Goal: Transaction & Acquisition: Book appointment/travel/reservation

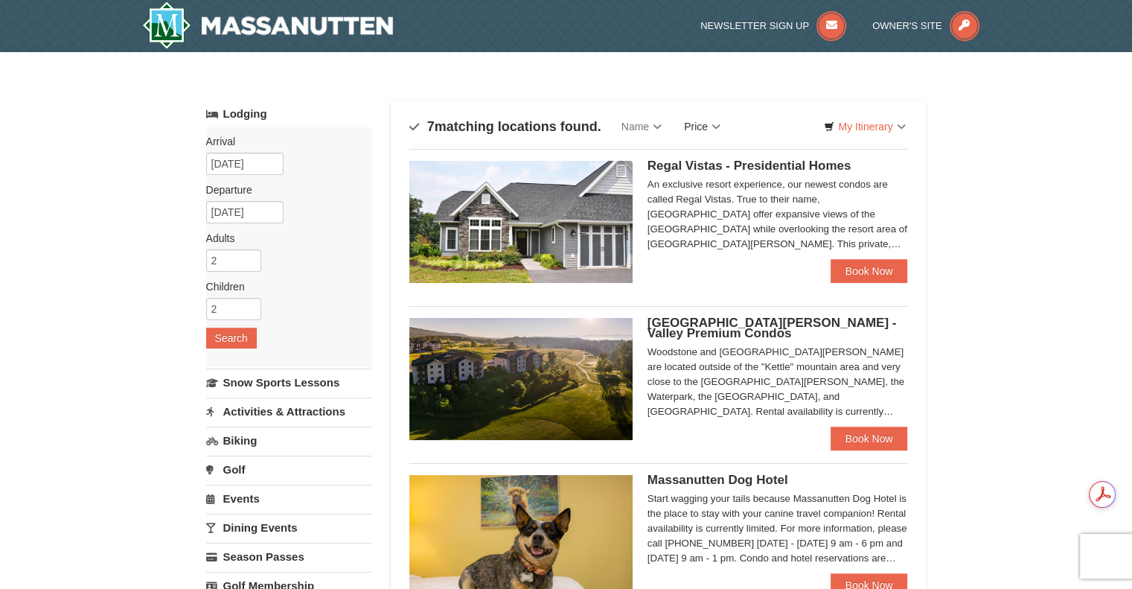
click at [699, 129] on link "Price" at bounding box center [702, 127] width 59 height 30
click at [721, 155] on link "Price (Low to High)" at bounding box center [732, 156] width 119 height 19
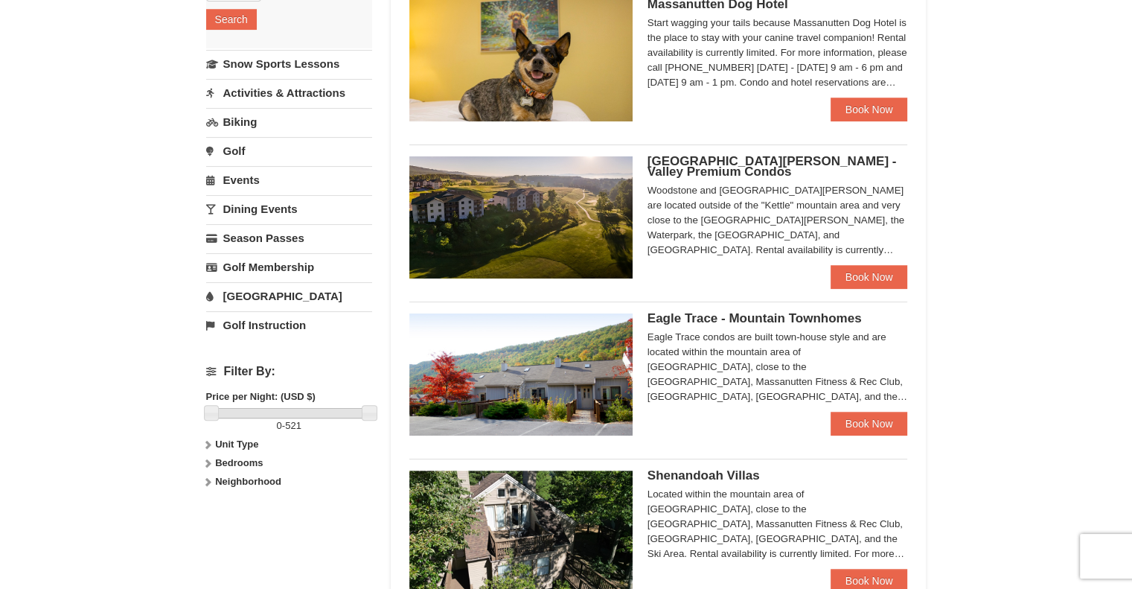
scroll to position [196, 0]
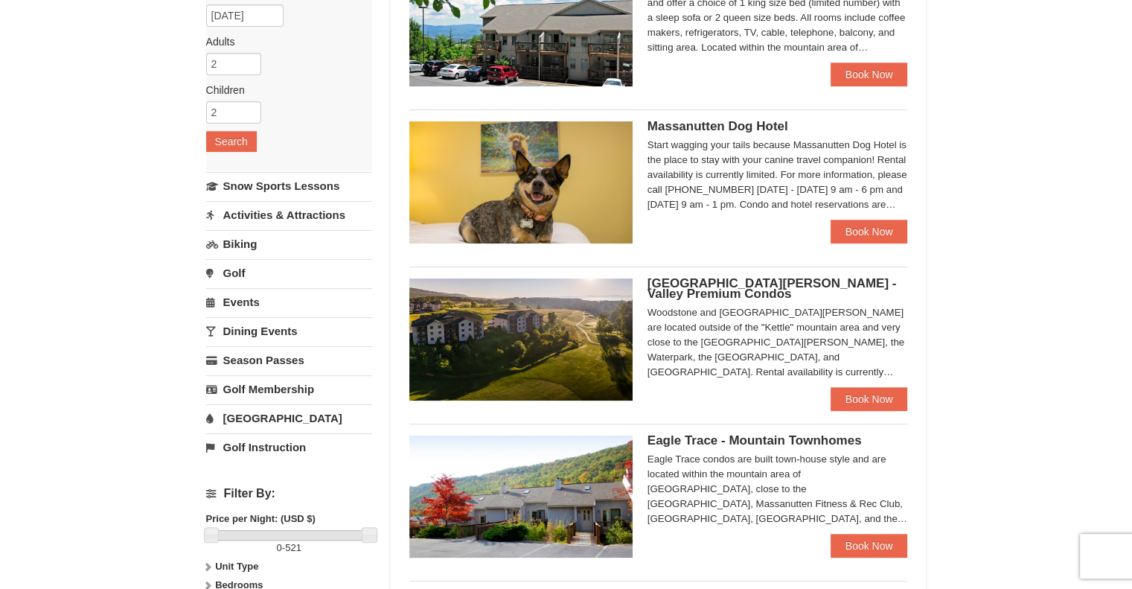
click at [502, 333] on img at bounding box center [520, 339] width 223 height 122
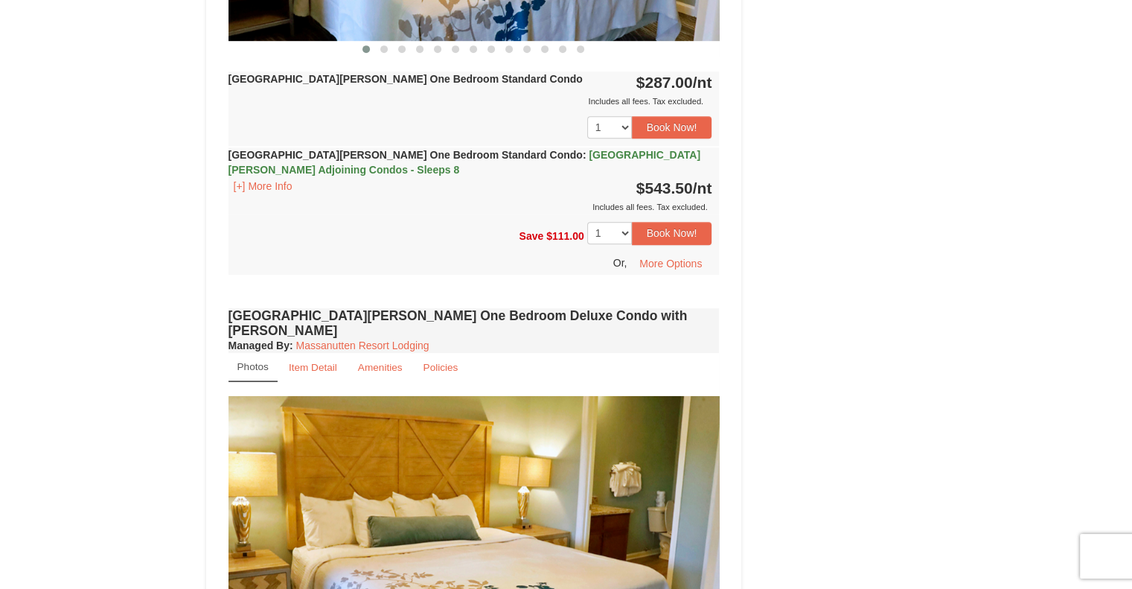
scroll to position [693, 0]
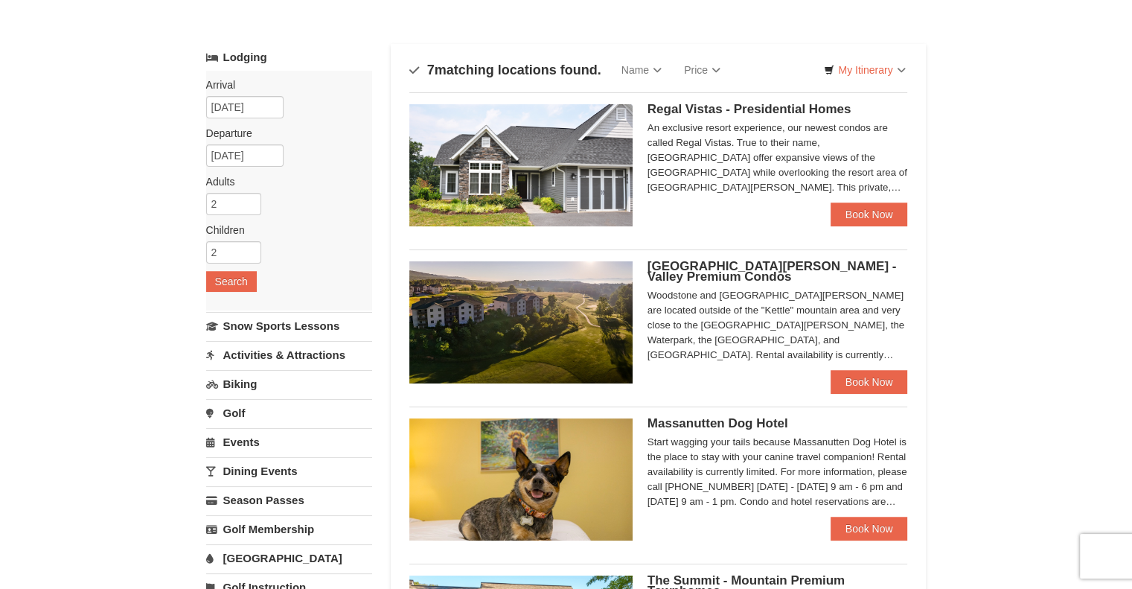
scroll to position [54, 0]
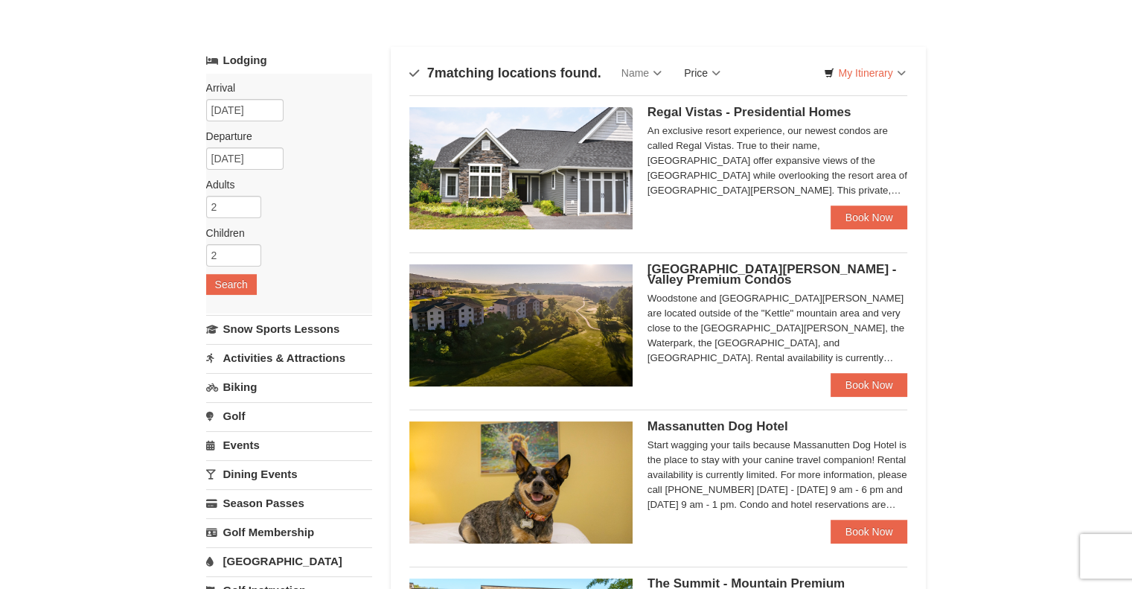
click at [714, 71] on link "Price" at bounding box center [702, 73] width 59 height 30
click at [720, 97] on link "Price (Low to High)" at bounding box center [732, 103] width 119 height 19
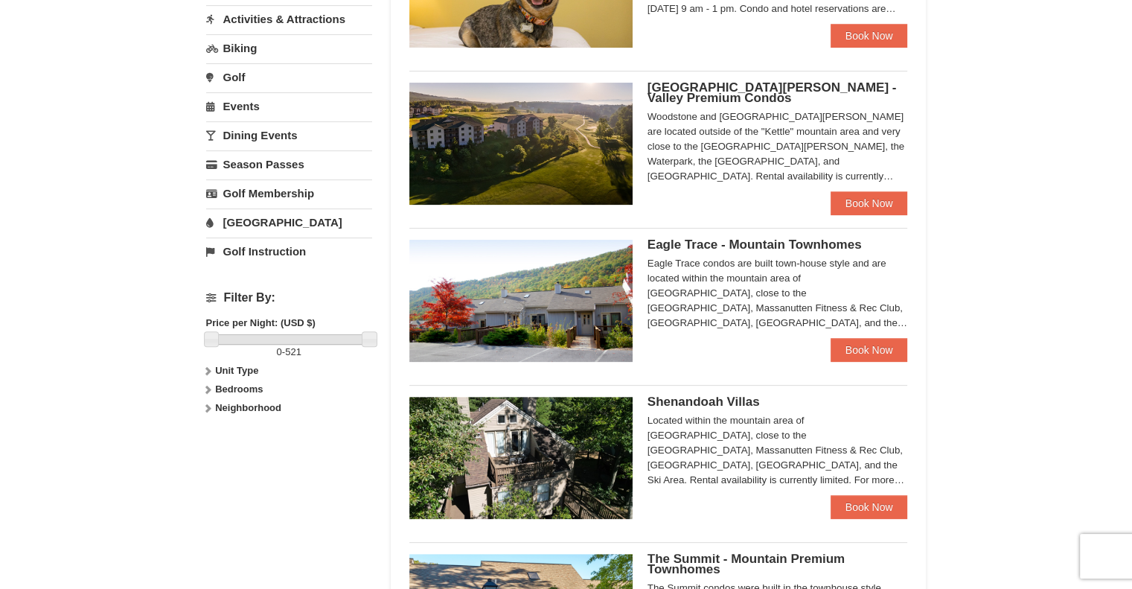
scroll to position [453, 0]
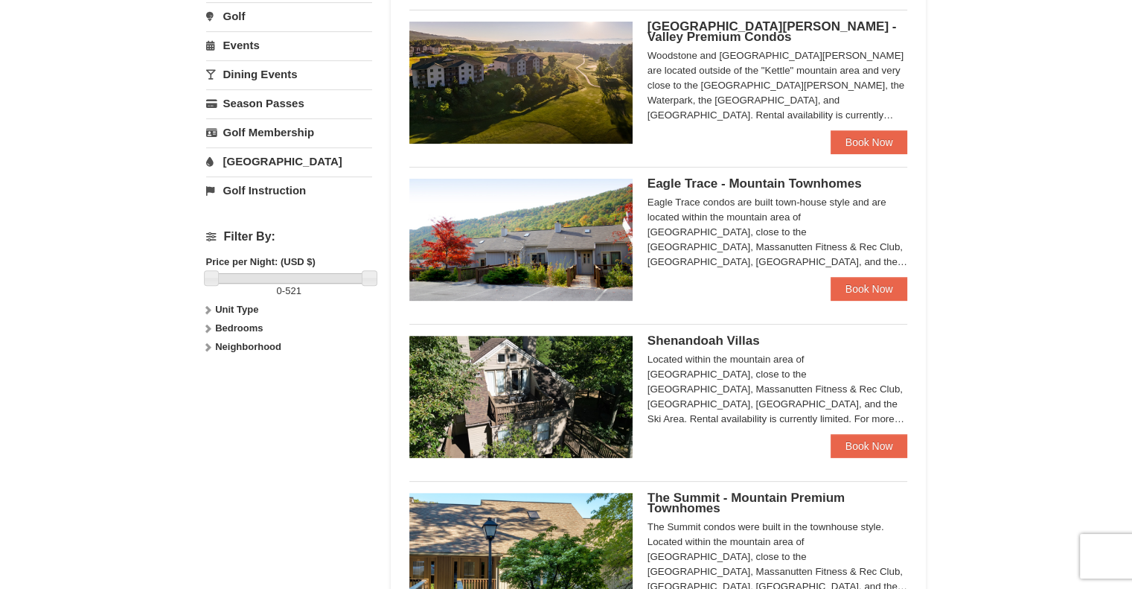
click at [559, 231] on img at bounding box center [520, 240] width 223 height 122
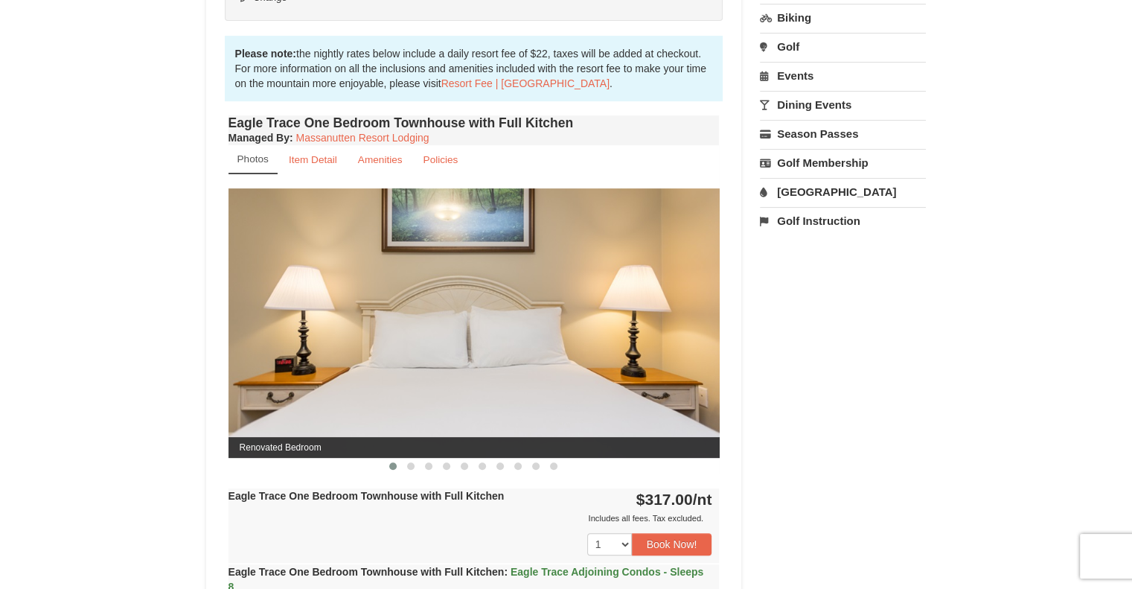
scroll to position [452, 0]
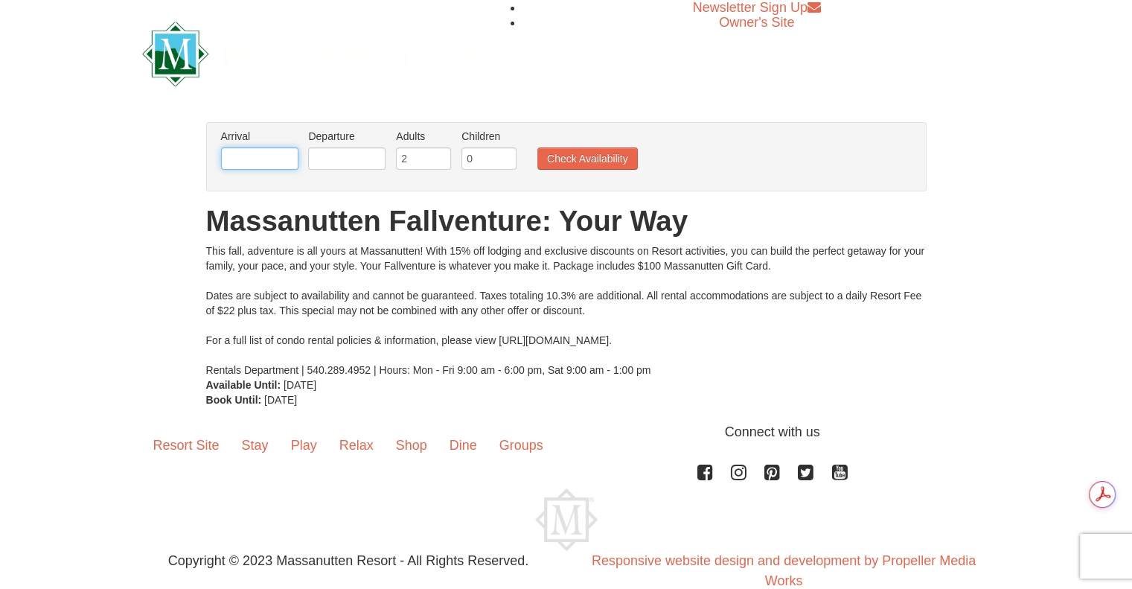
click at [259, 157] on input "text" at bounding box center [259, 158] width 77 height 22
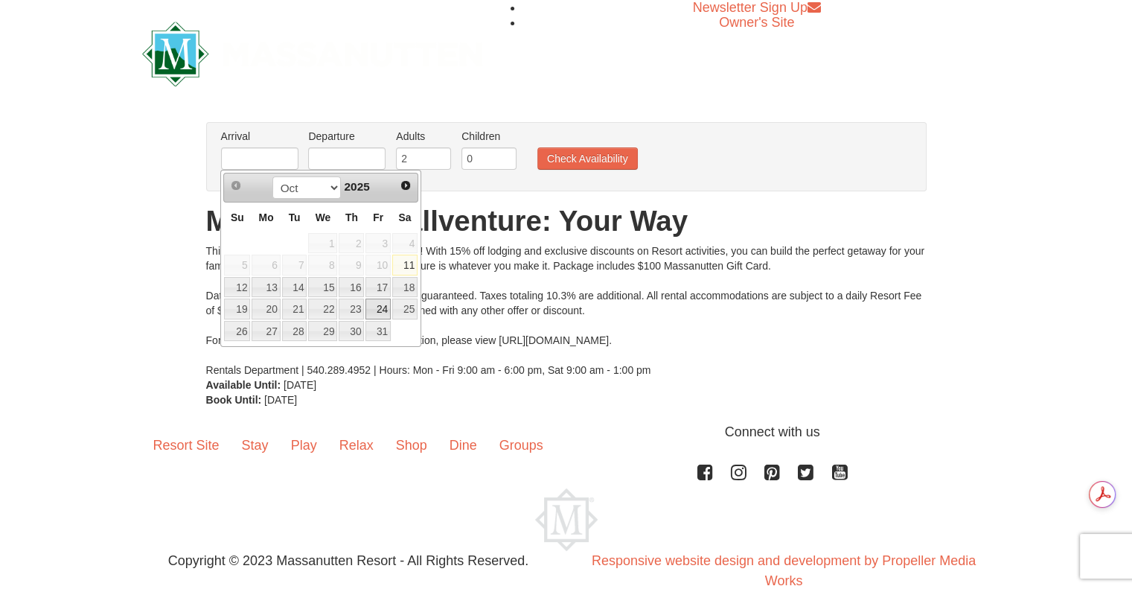
click at [379, 307] on link "24" at bounding box center [377, 308] width 25 height 21
type input "[DATE]"
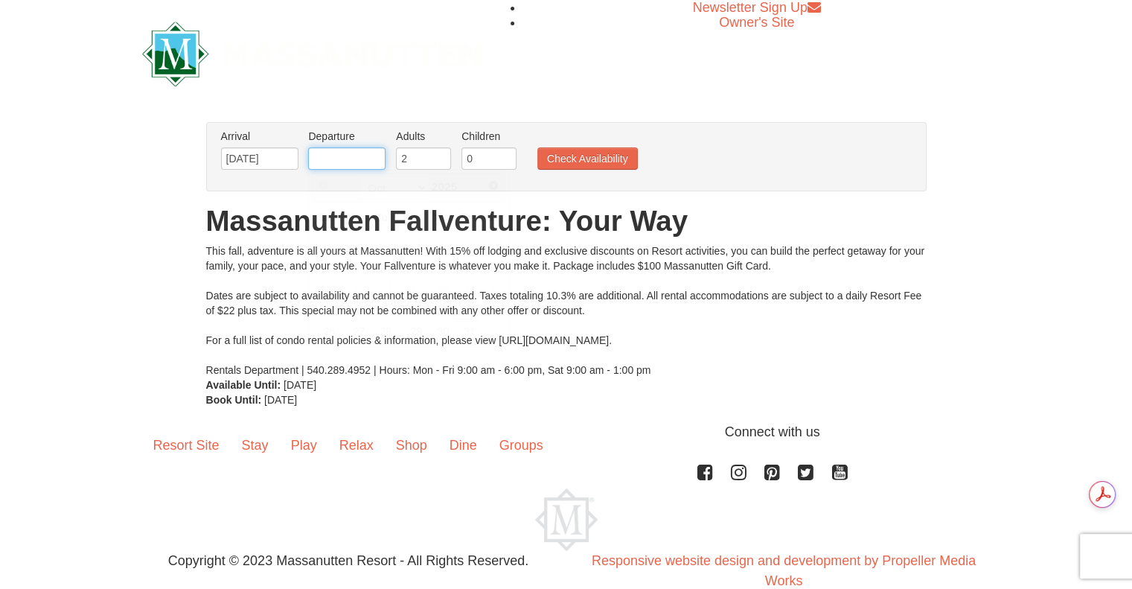
click at [351, 154] on input "text" at bounding box center [346, 158] width 77 height 22
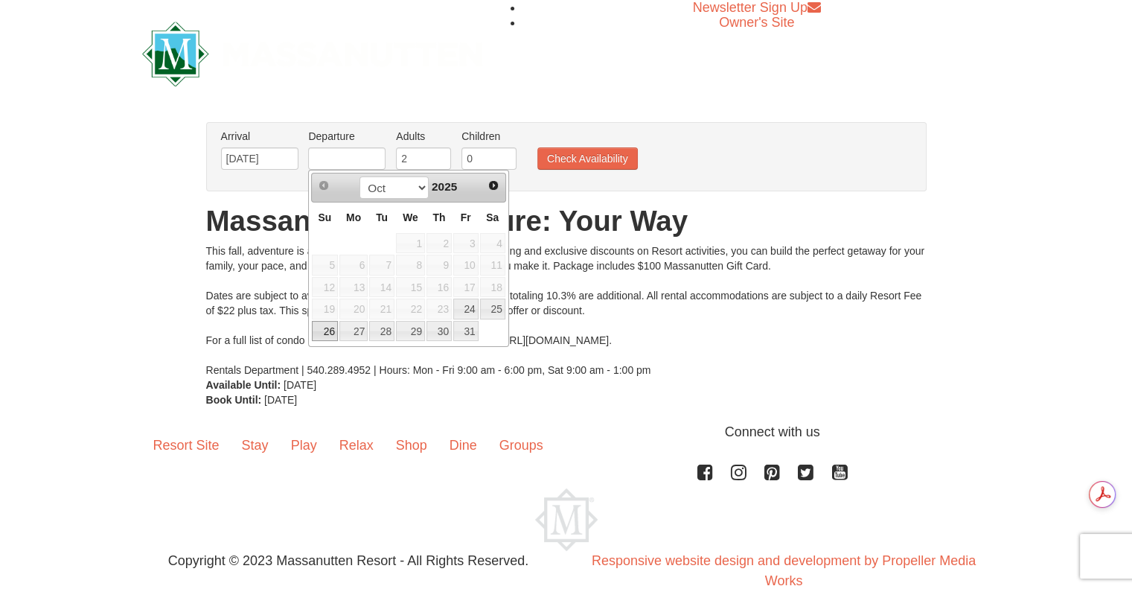
click at [324, 330] on link "26" at bounding box center [325, 331] width 26 height 21
type input "[DATE]"
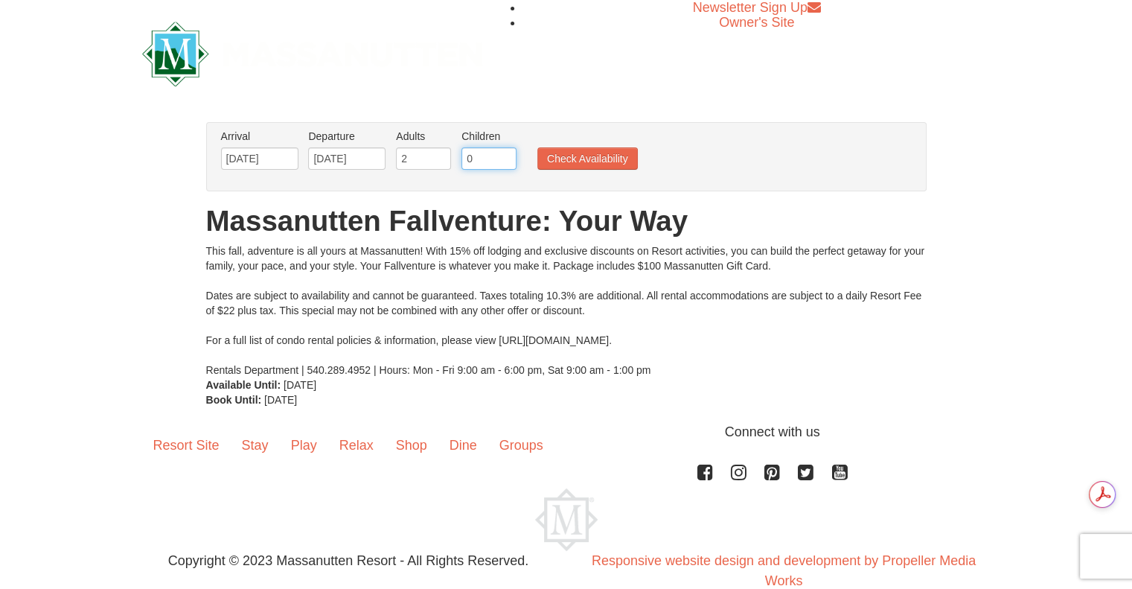
click at [496, 156] on input "0" at bounding box center [488, 158] width 55 height 22
click at [514, 154] on input "0" at bounding box center [488, 158] width 55 height 22
click at [506, 154] on input "1" at bounding box center [488, 158] width 55 height 22
type input "2"
click at [506, 154] on input "2" at bounding box center [488, 158] width 55 height 22
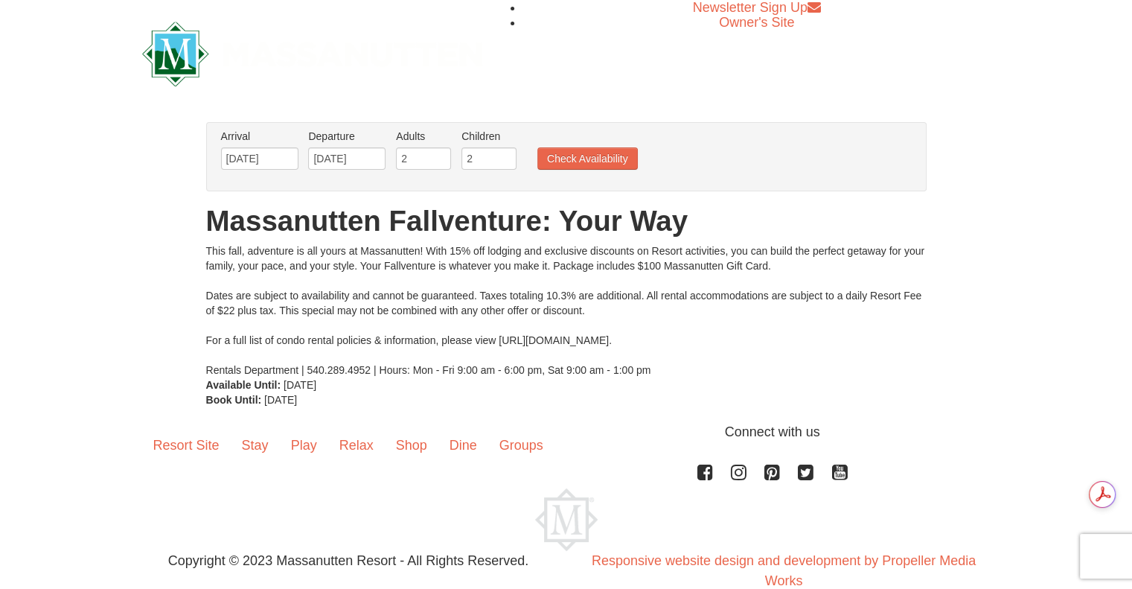
click at [571, 169] on ul "Arrival Please format dates MM/DD/YYYY Please format dates MM/DD/YYYY [DATE] De…" at bounding box center [558, 153] width 682 height 48
click at [576, 151] on button "Check Availability" at bounding box center [587, 158] width 100 height 22
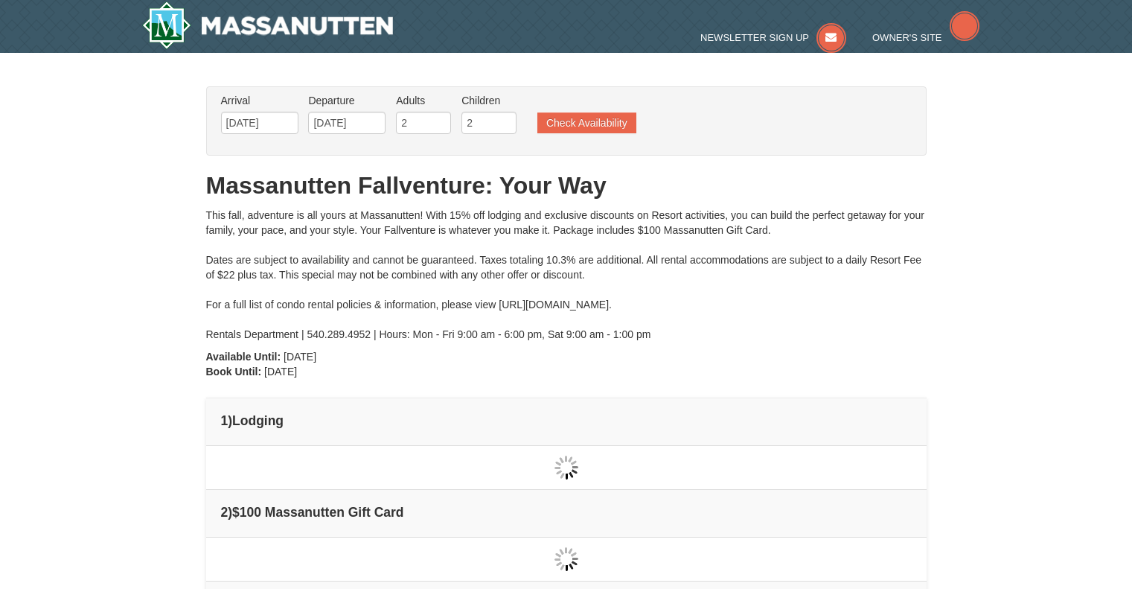
type input "[DATE]"
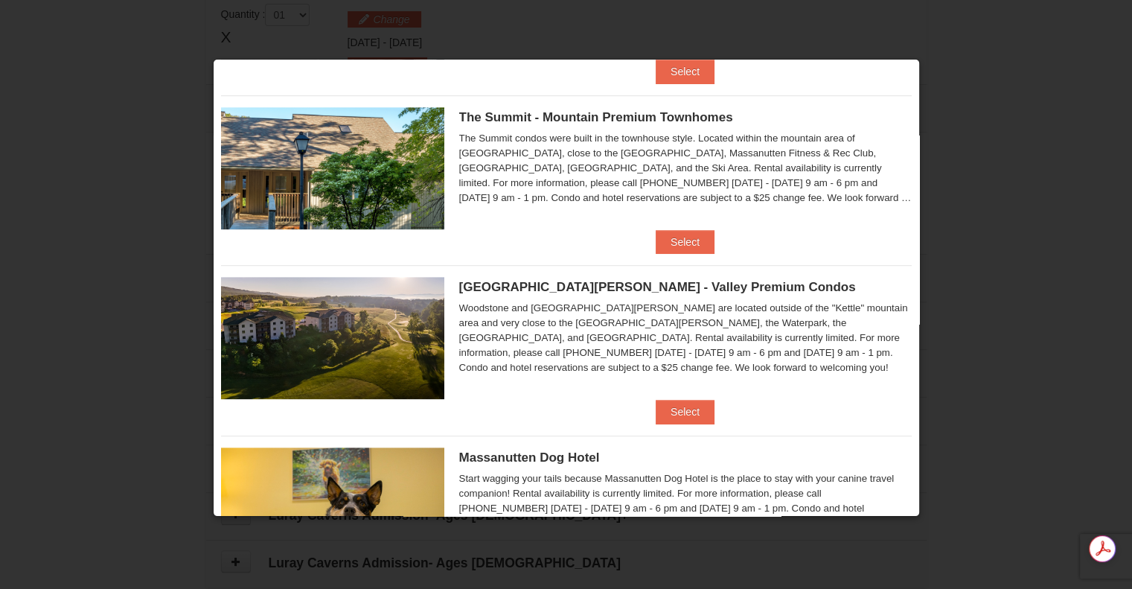
scroll to position [790, 0]
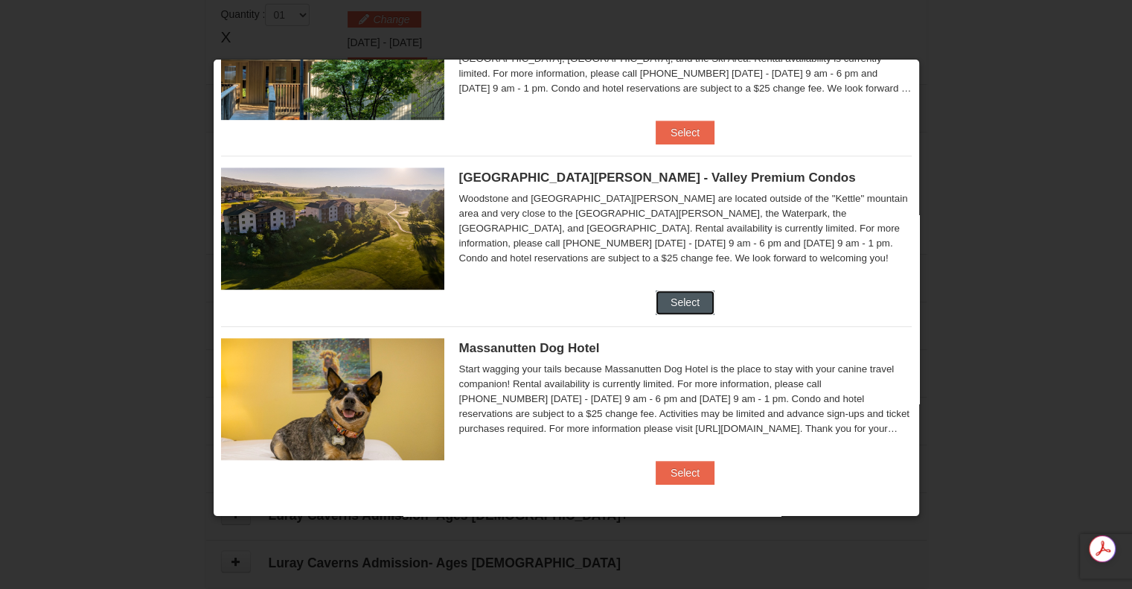
click at [673, 300] on button "Select" at bounding box center [684, 302] width 59 height 24
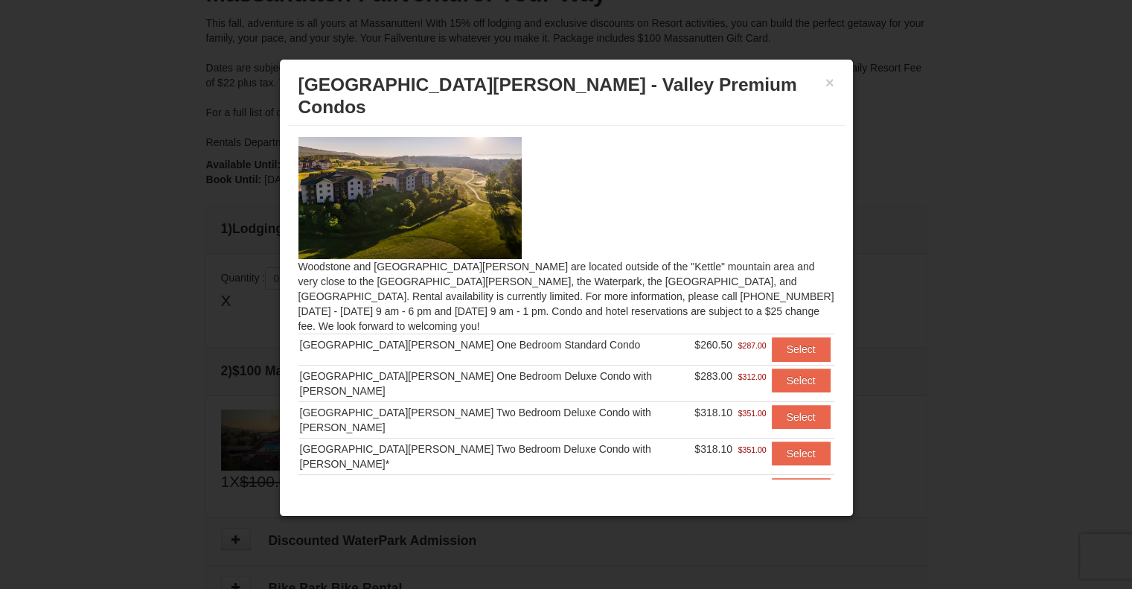
scroll to position [174, 0]
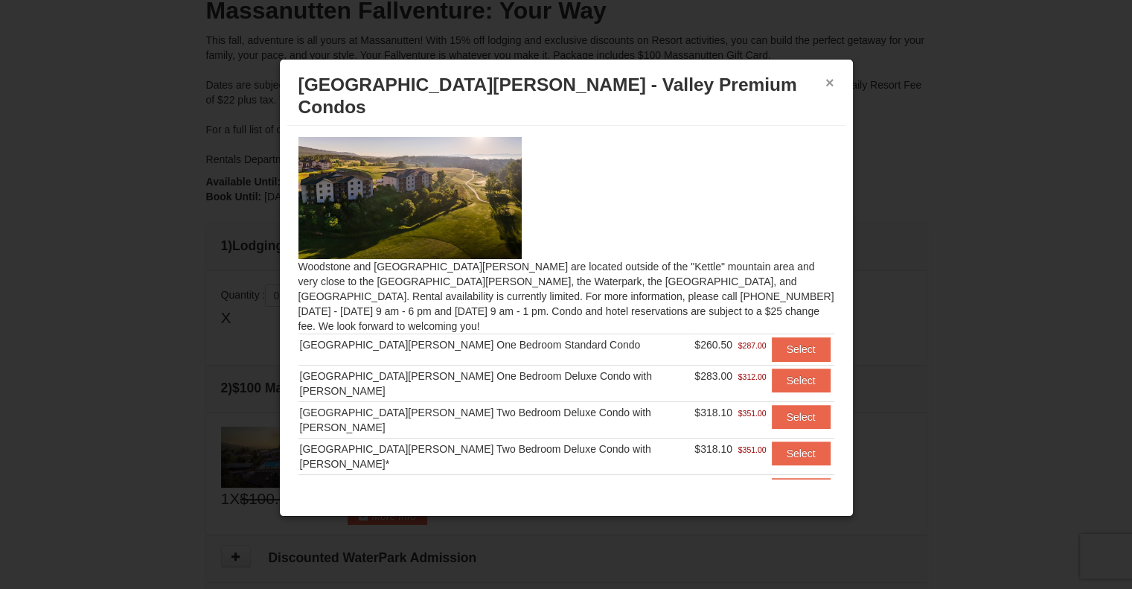
click at [827, 77] on button "×" at bounding box center [829, 82] width 9 height 15
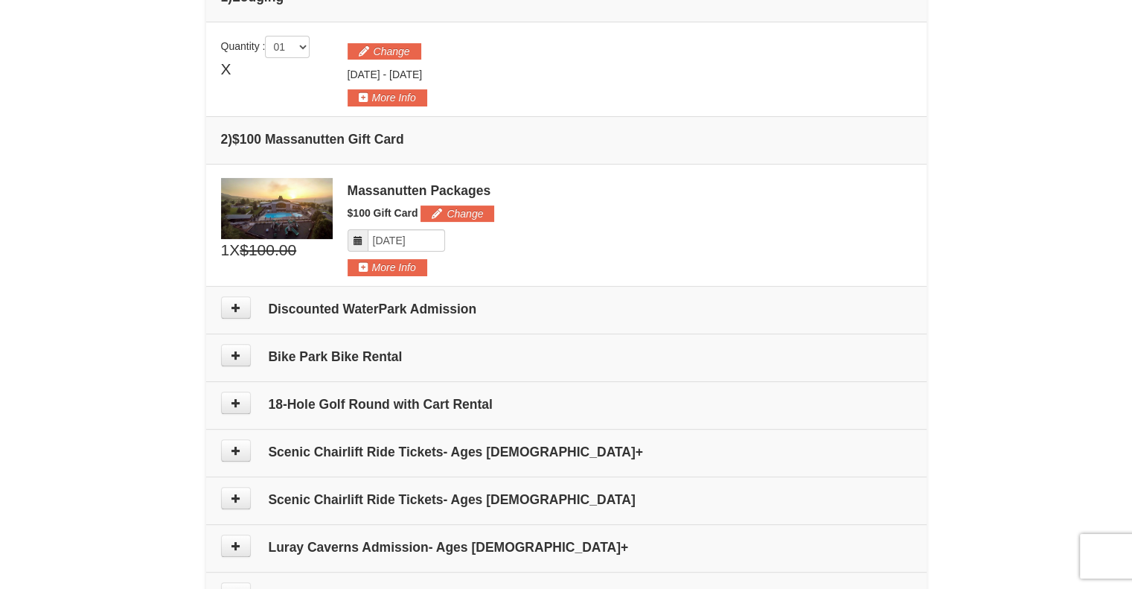
scroll to position [467, 0]
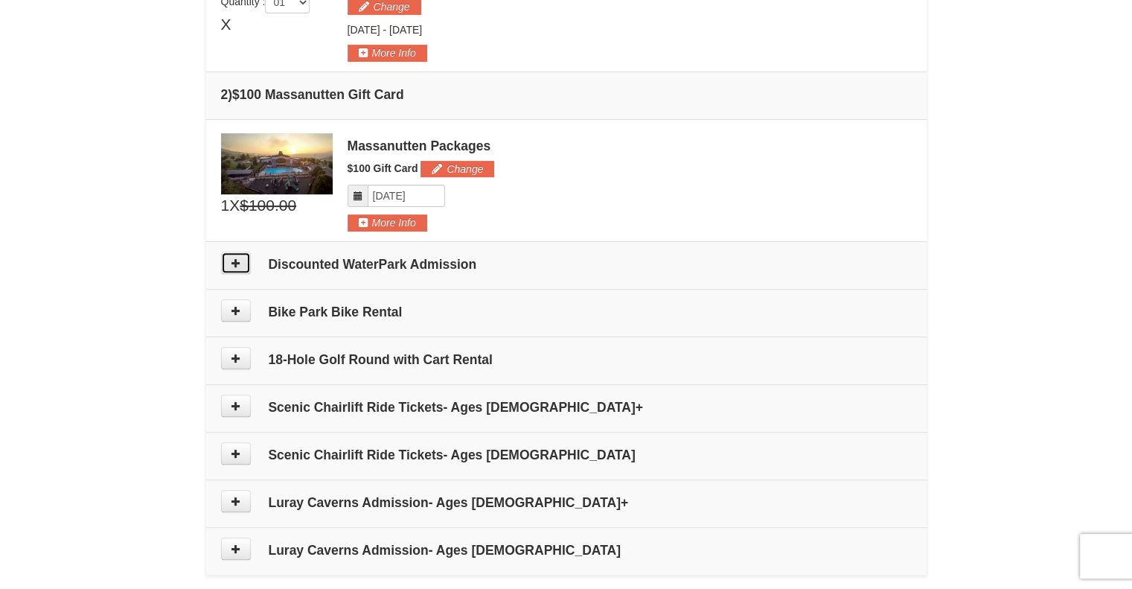
click at [235, 264] on icon at bounding box center [236, 262] width 10 height 10
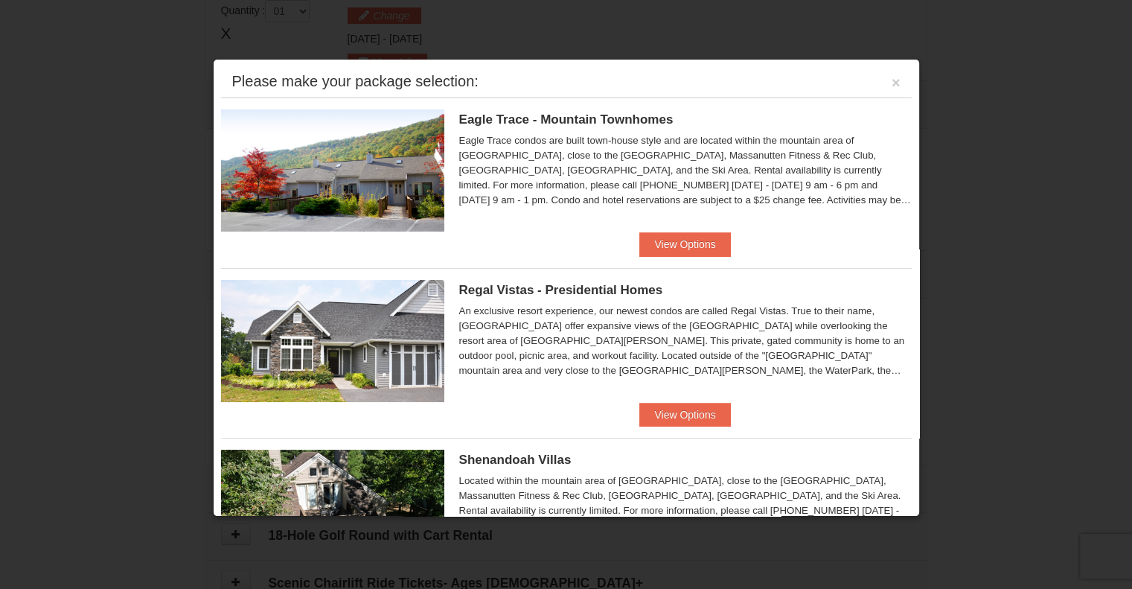
scroll to position [458, 0]
click at [696, 246] on button "View Options" at bounding box center [684, 244] width 91 height 24
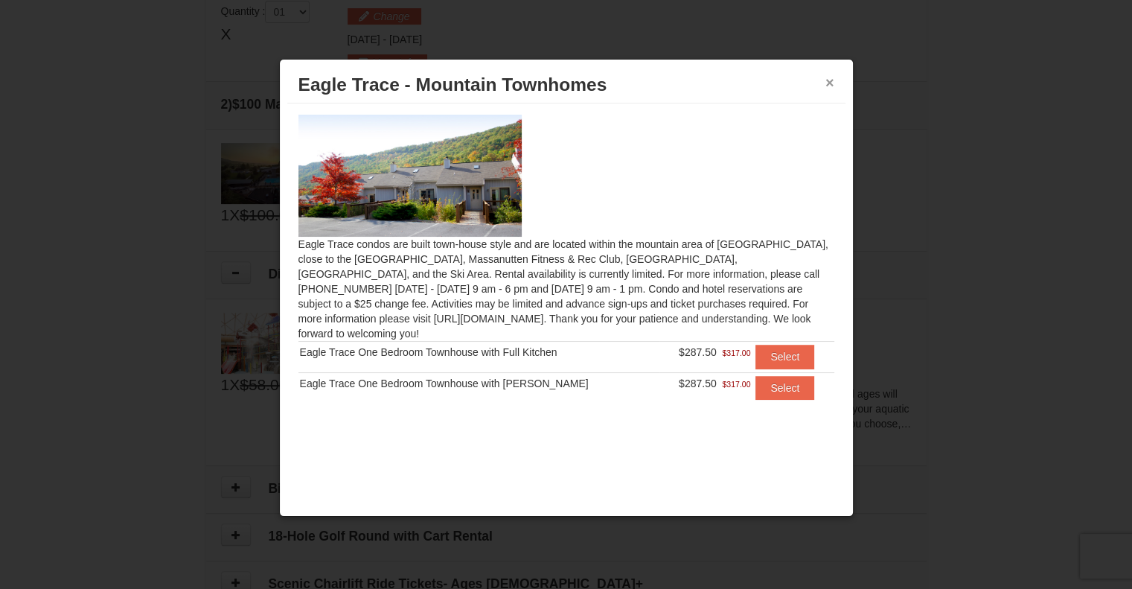
click at [826, 89] on button "×" at bounding box center [829, 82] width 9 height 15
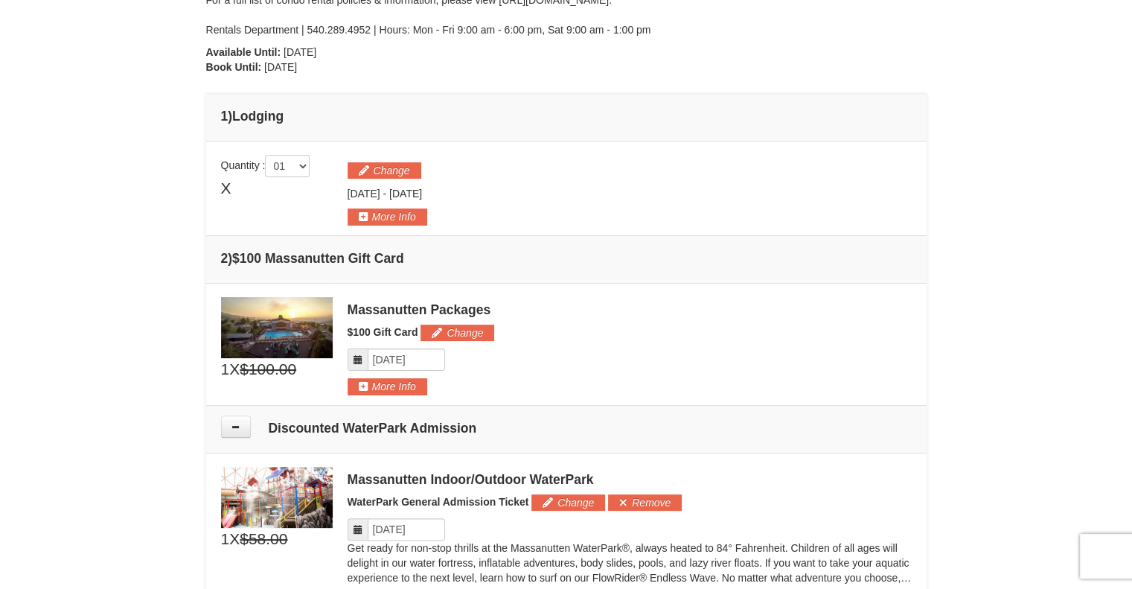
scroll to position [302, 0]
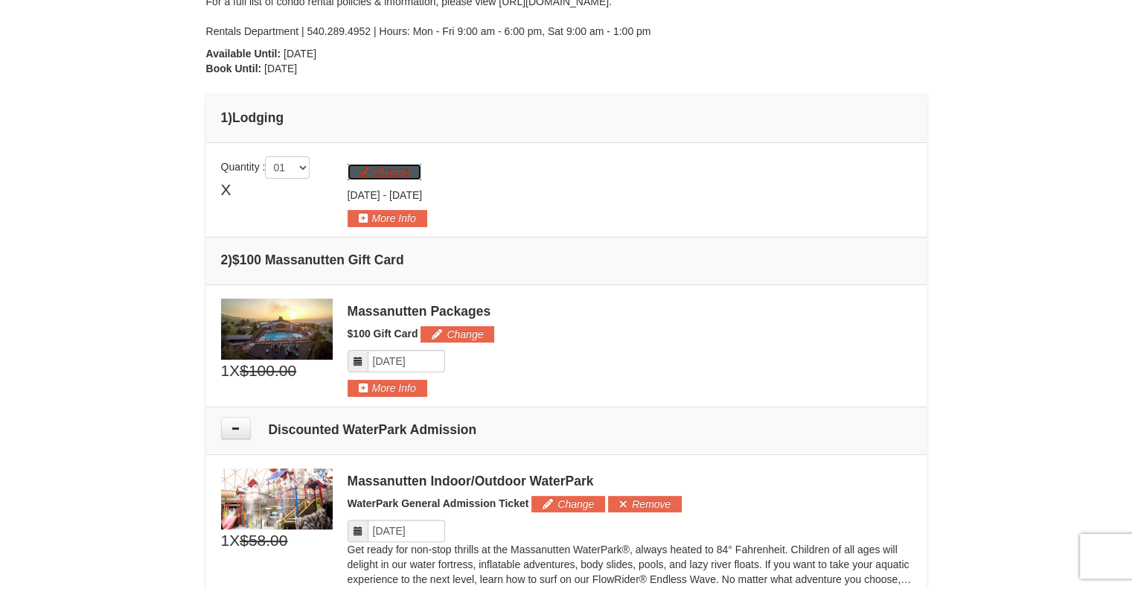
click at [395, 167] on button "Change" at bounding box center [384, 172] width 74 height 16
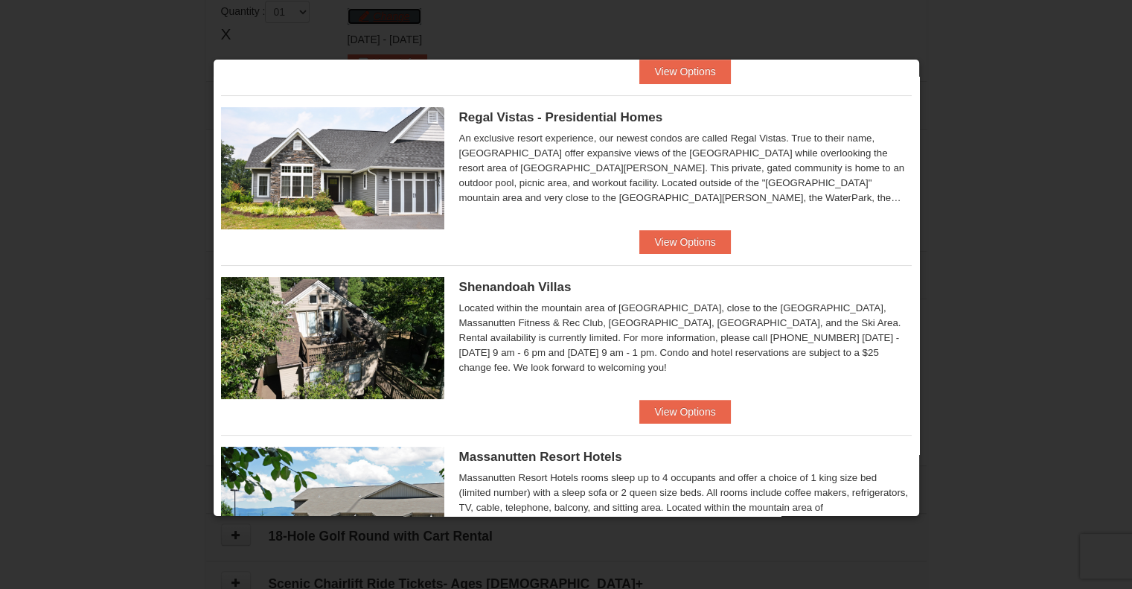
scroll to position [173, 0]
click at [346, 308] on img at bounding box center [332, 338] width 223 height 122
click at [682, 412] on button "View Options" at bounding box center [684, 412] width 91 height 24
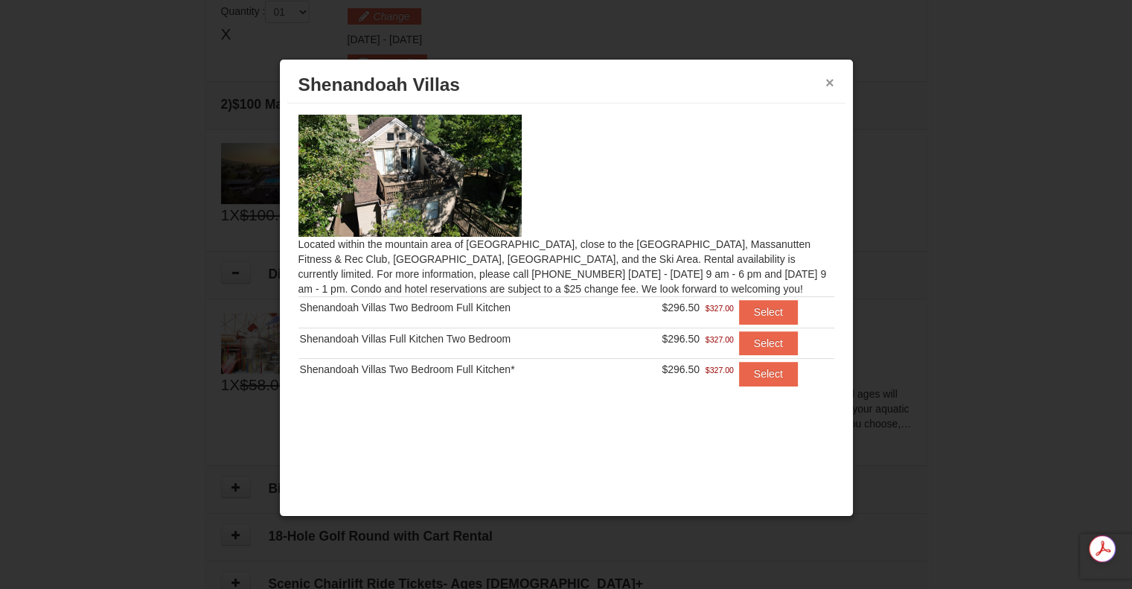
click at [827, 89] on button "×" at bounding box center [829, 82] width 9 height 15
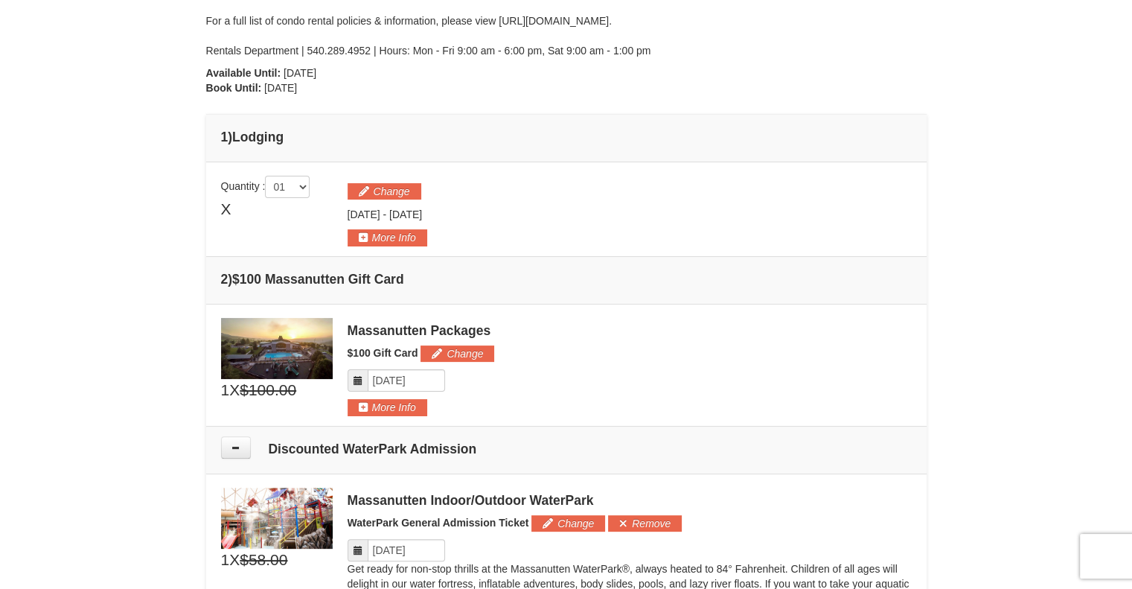
scroll to position [281, 0]
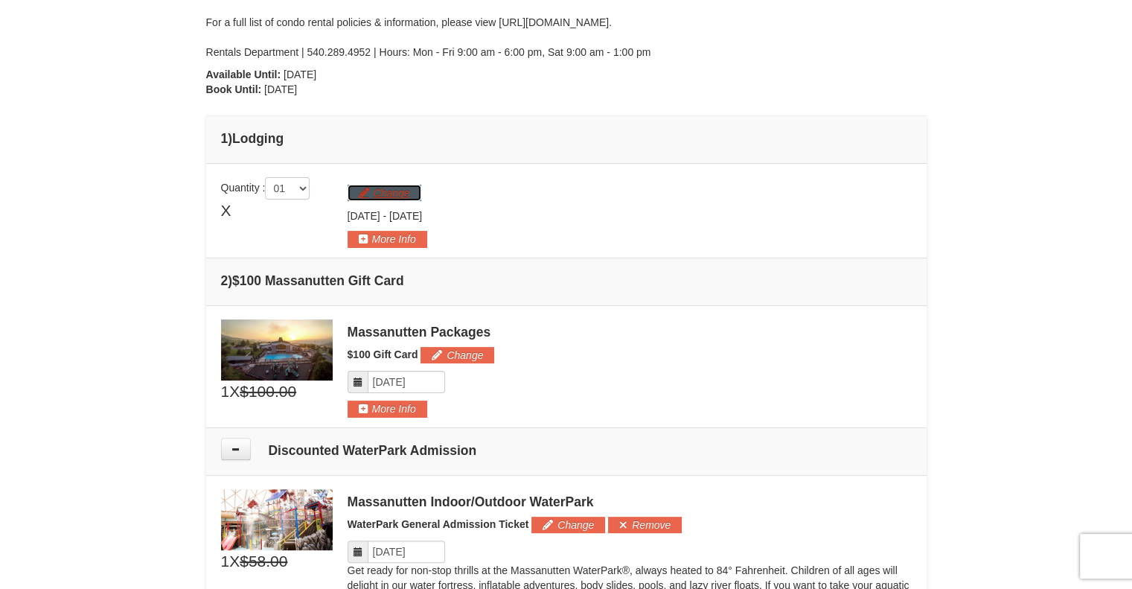
click at [376, 190] on button "Change" at bounding box center [384, 193] width 74 height 16
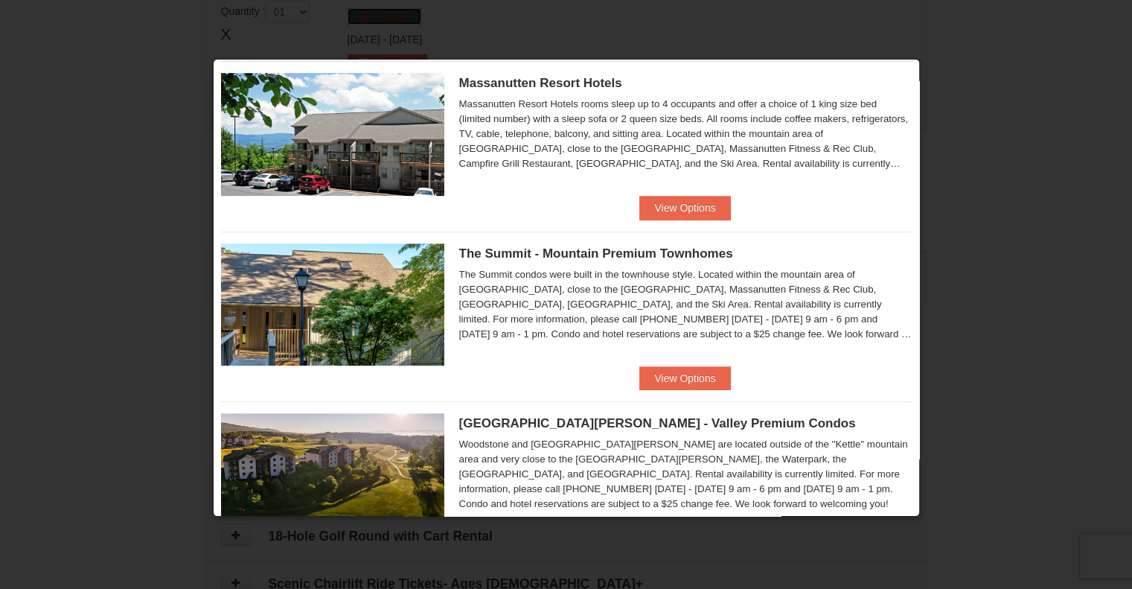
scroll to position [598, 0]
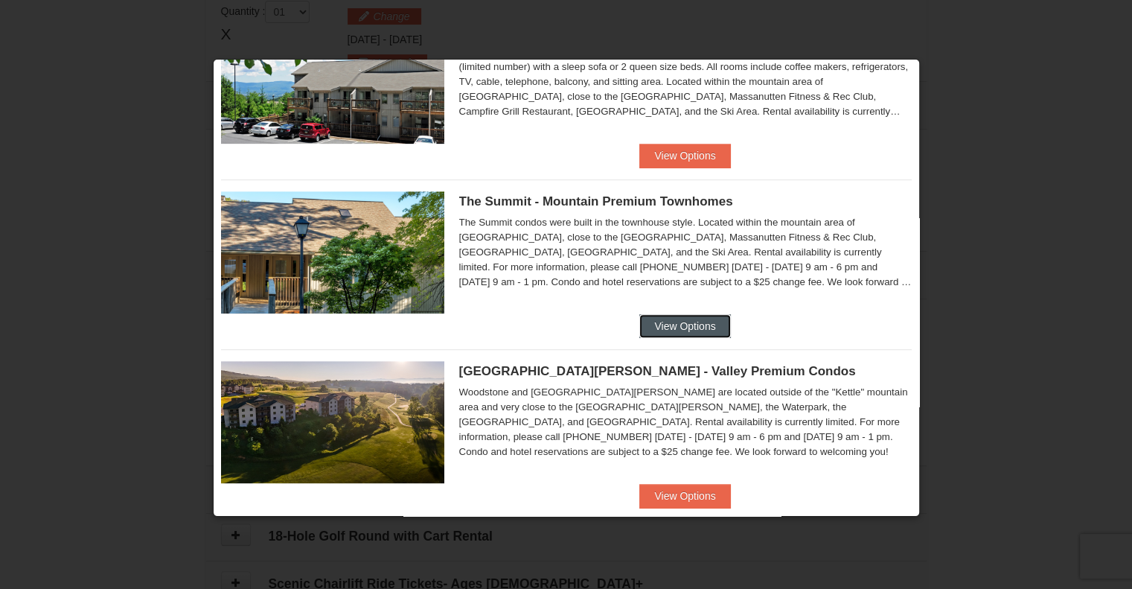
click at [674, 315] on button "View Options" at bounding box center [684, 326] width 91 height 24
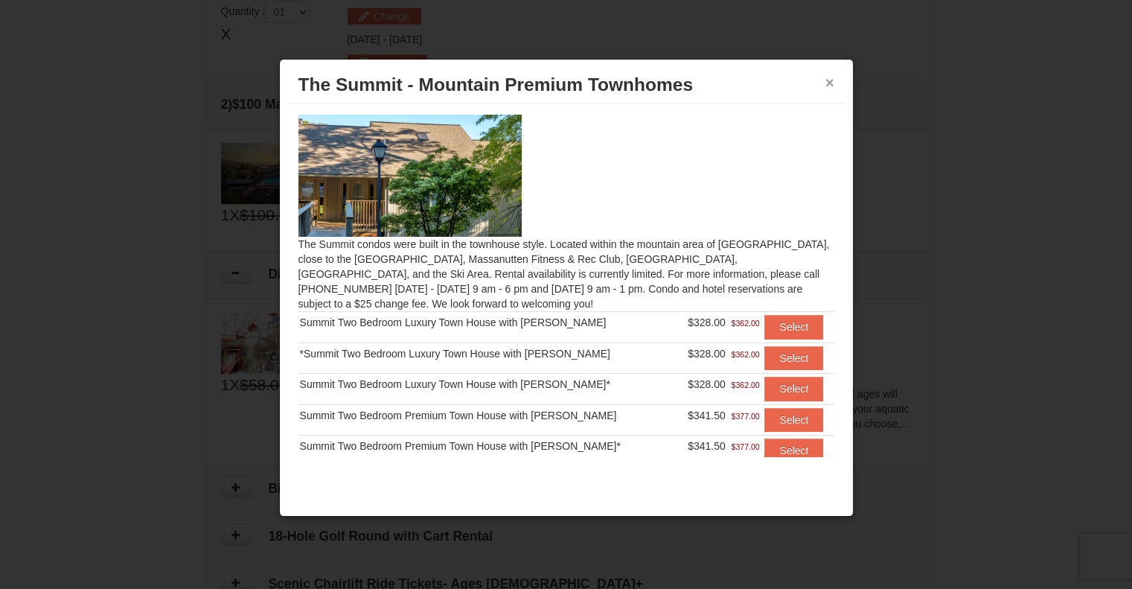
click at [832, 85] on button "×" at bounding box center [829, 82] width 9 height 15
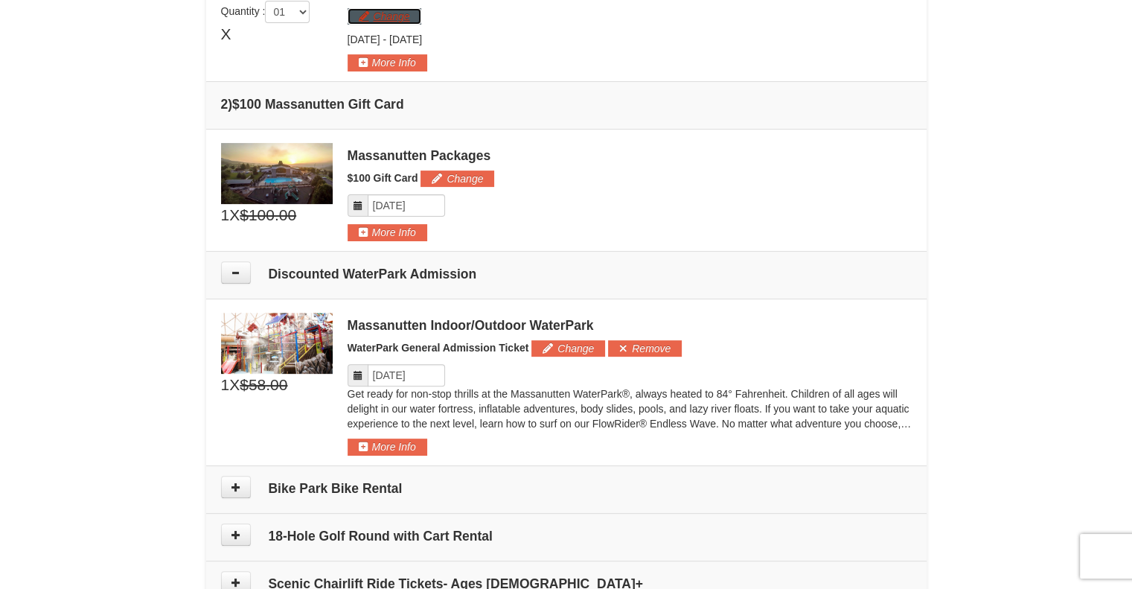
click at [385, 22] on button "Change" at bounding box center [384, 16] width 74 height 16
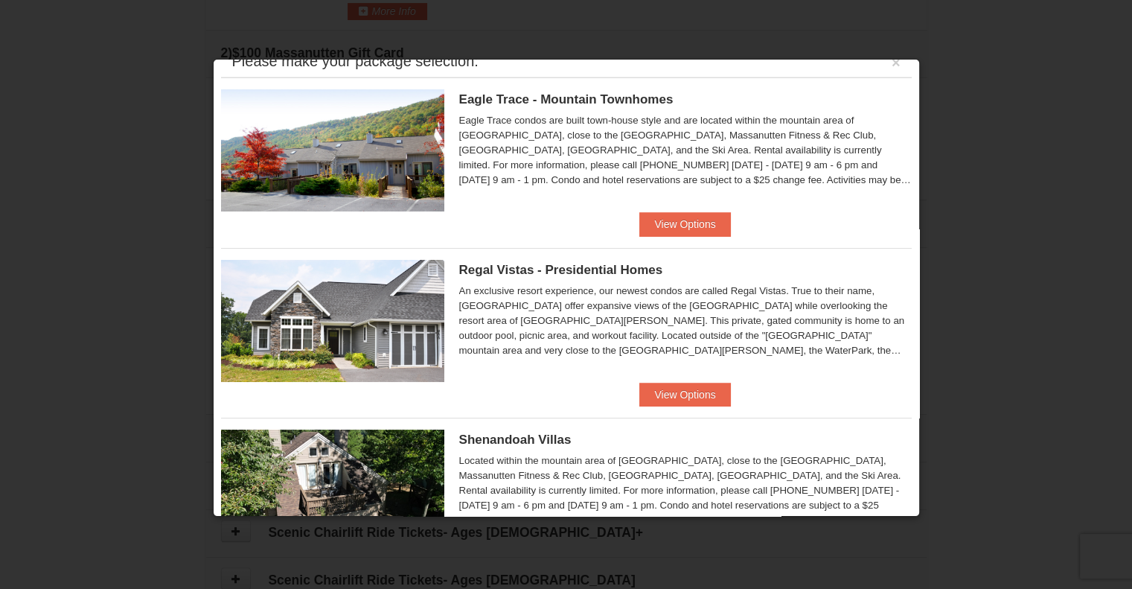
scroll to position [0, 0]
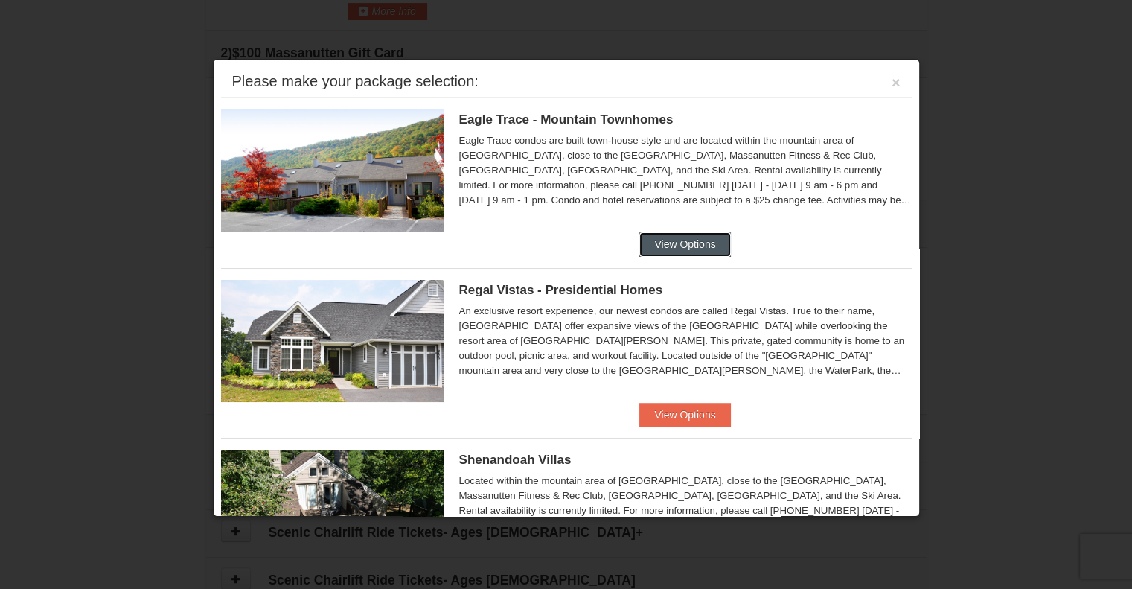
click at [676, 237] on button "View Options" at bounding box center [684, 244] width 91 height 24
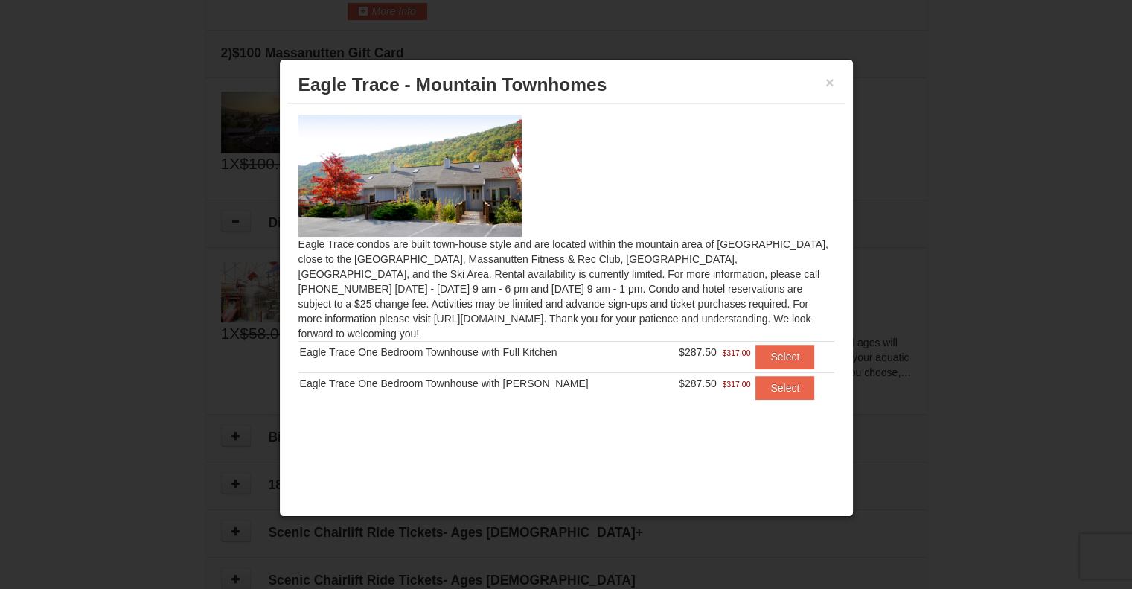
click at [835, 78] on div "× Eagle Trace - Mountain Townhomes" at bounding box center [566, 85] width 558 height 36
click at [832, 79] on button "×" at bounding box center [829, 82] width 9 height 15
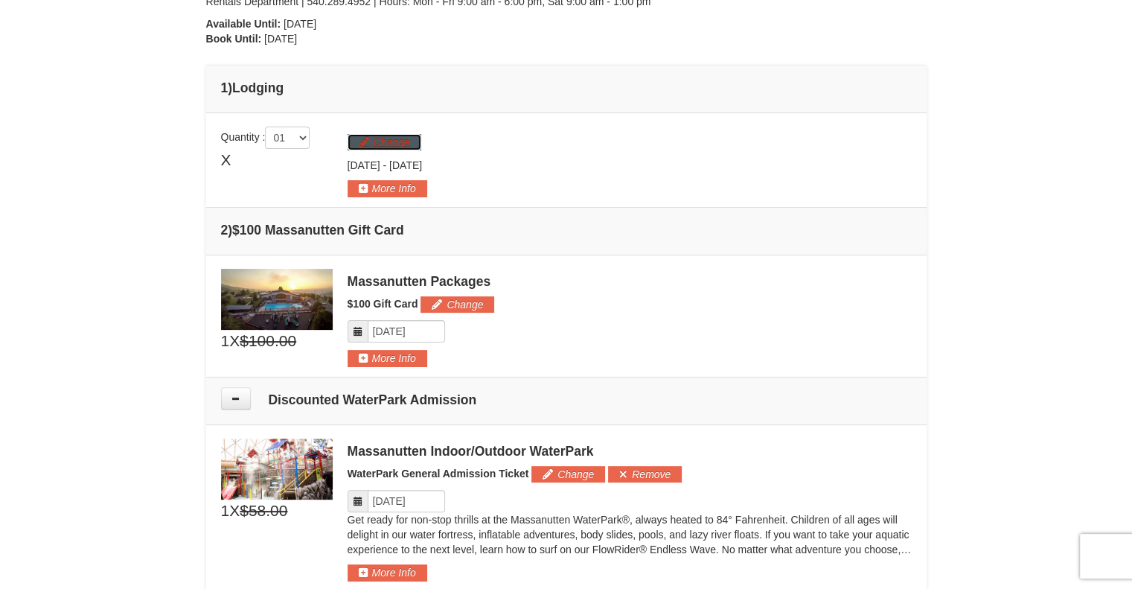
click at [371, 138] on button "Change" at bounding box center [384, 142] width 74 height 16
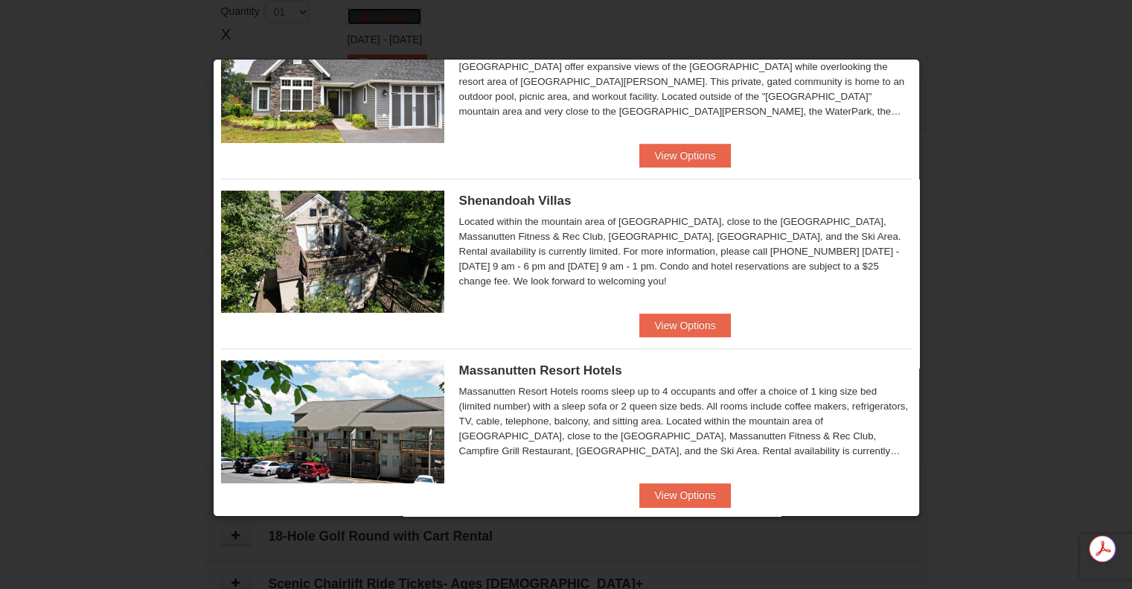
scroll to position [259, 0]
click at [664, 481] on div "Massanutten Resort Hotels Hotel Queen Room $206.50 $227.00" at bounding box center [566, 415] width 690 height 135
click at [695, 496] on button "View Options" at bounding box center [684, 495] width 91 height 24
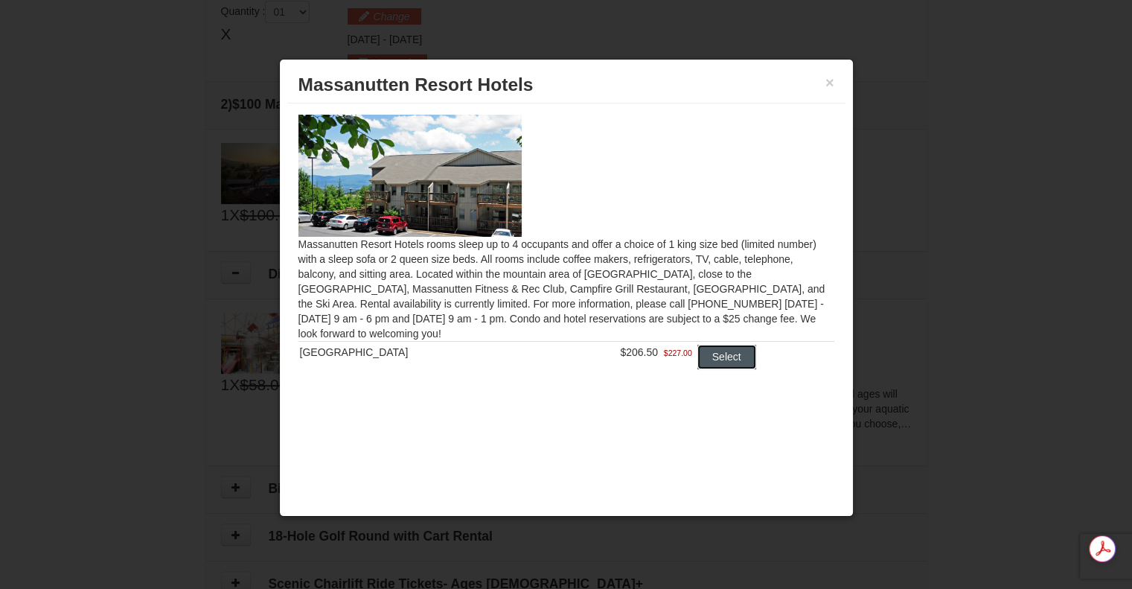
click at [720, 355] on button "Select" at bounding box center [726, 356] width 59 height 24
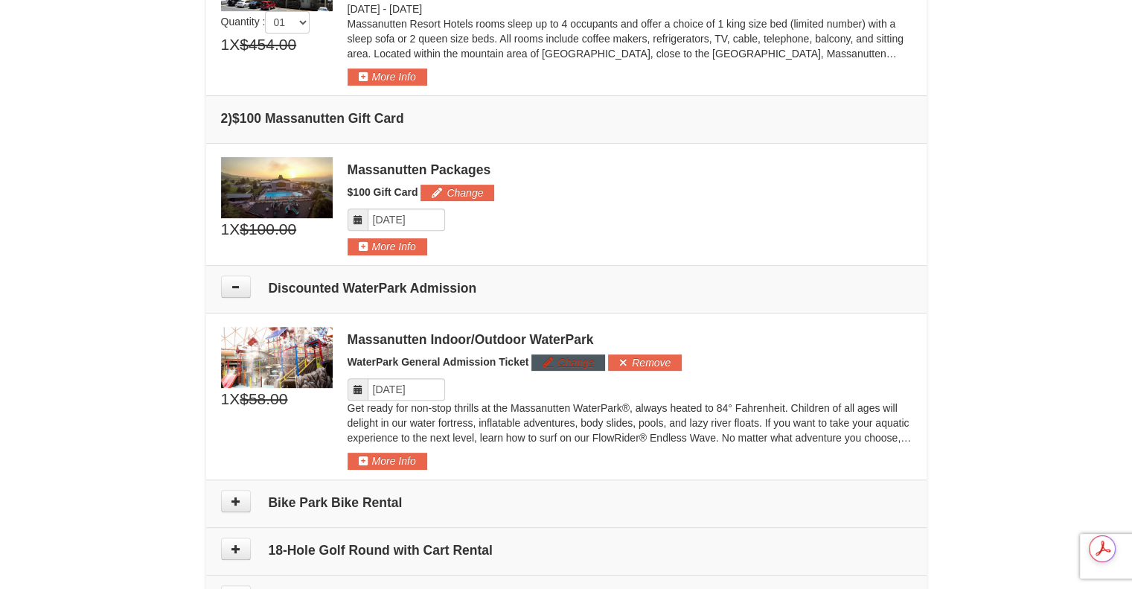
scroll to position [0, 0]
click at [569, 359] on button "Change" at bounding box center [568, 362] width 74 height 16
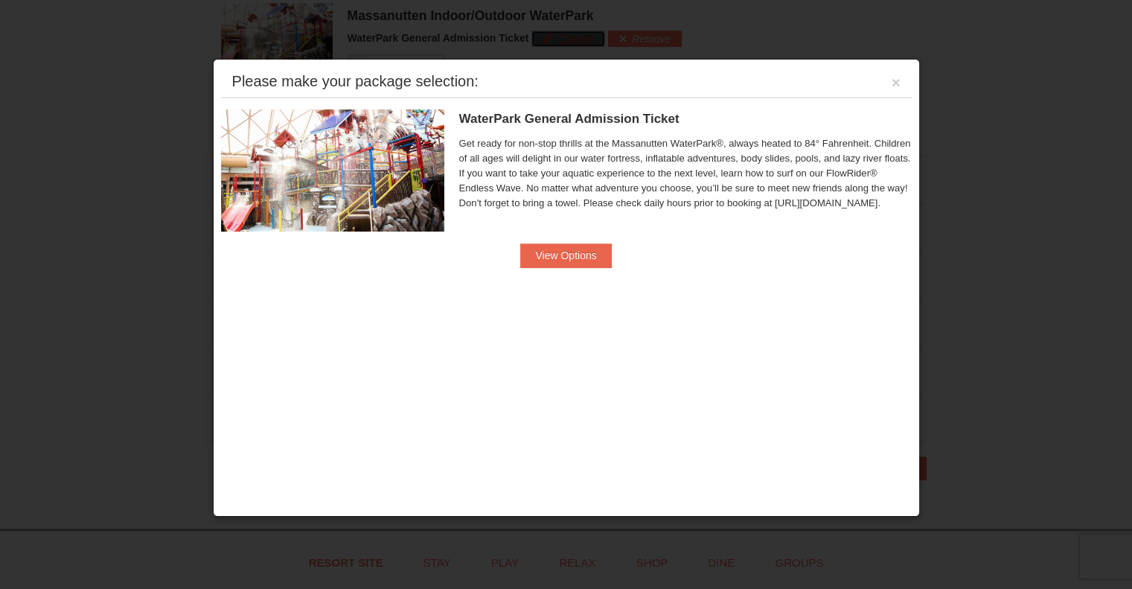
scroll to position [833, 0]
click at [574, 258] on button "View Options" at bounding box center [565, 255] width 91 height 24
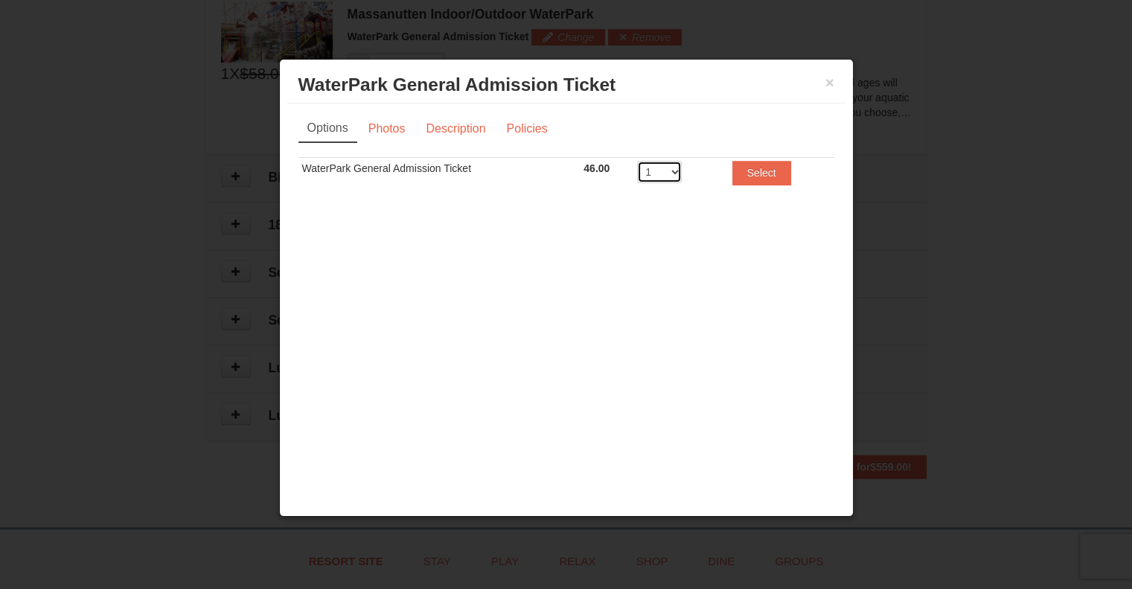
click at [673, 171] on select "1 2 3 4 5 6 7 8" at bounding box center [659, 172] width 45 height 22
select select "4"
click at [637, 161] on select "1 2 3 4 5 6 7 8" at bounding box center [659, 172] width 45 height 22
click at [755, 169] on button "Select" at bounding box center [761, 173] width 59 height 24
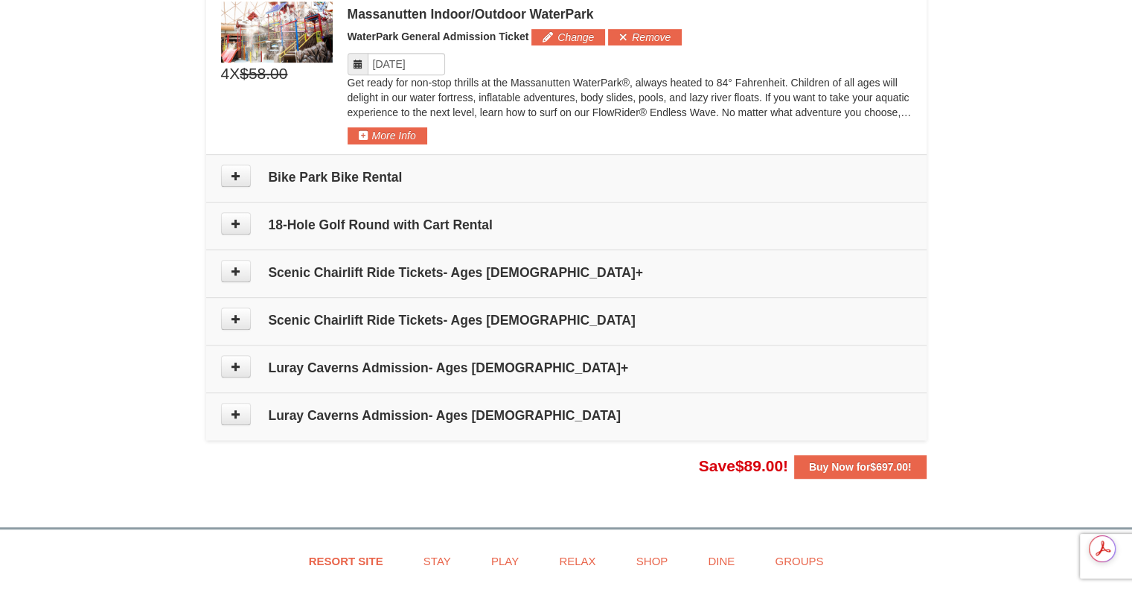
scroll to position [840, 0]
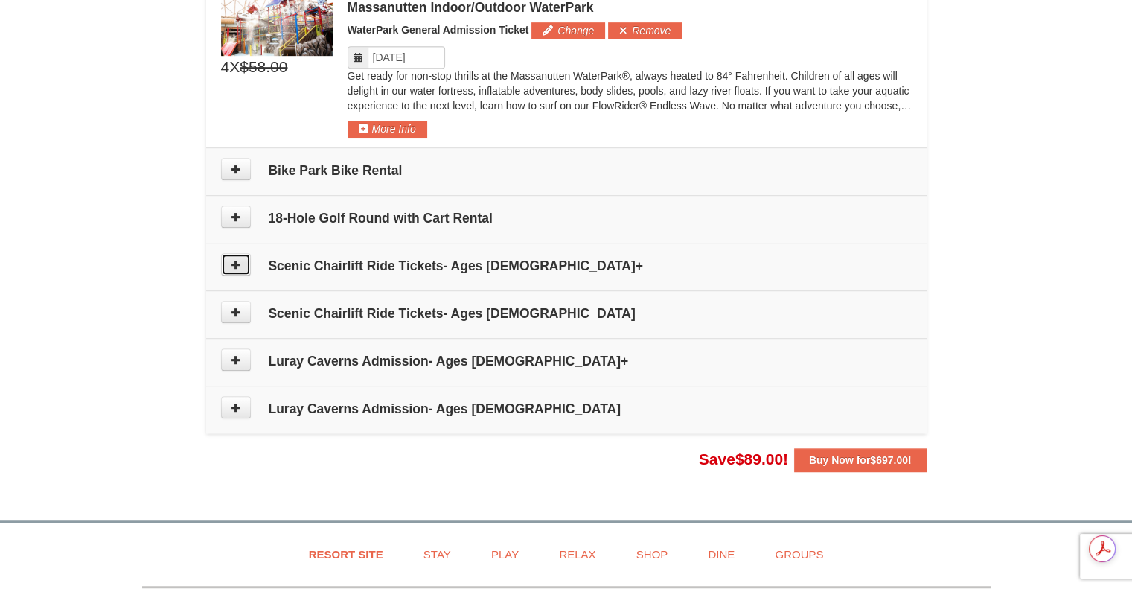
click at [241, 263] on button at bounding box center [236, 264] width 30 height 22
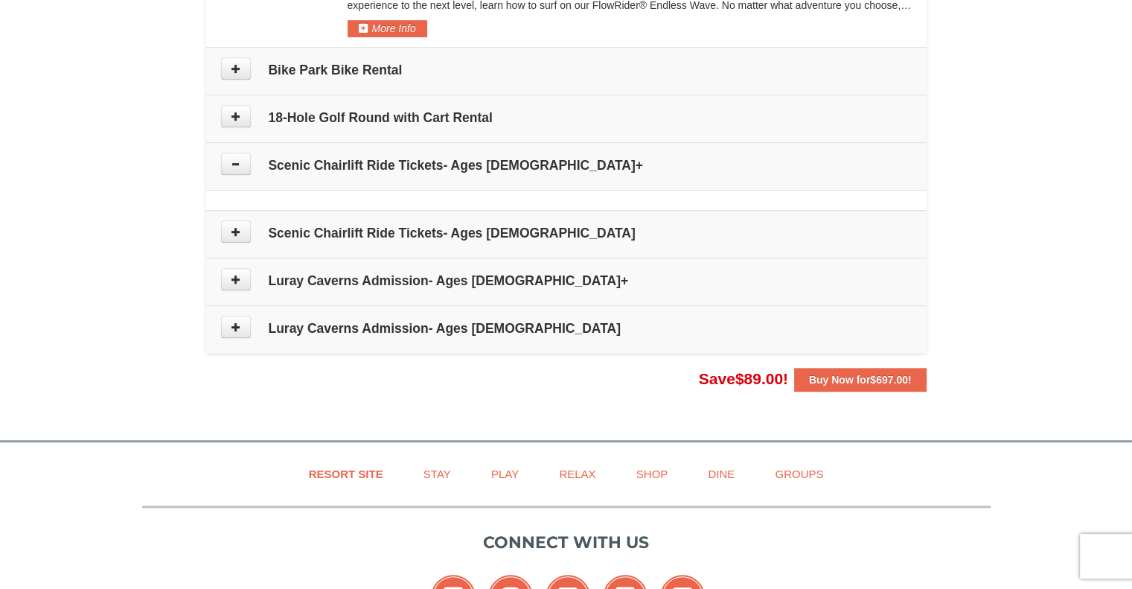
scroll to position [940, 0]
click at [232, 159] on icon at bounding box center [236, 163] width 10 height 10
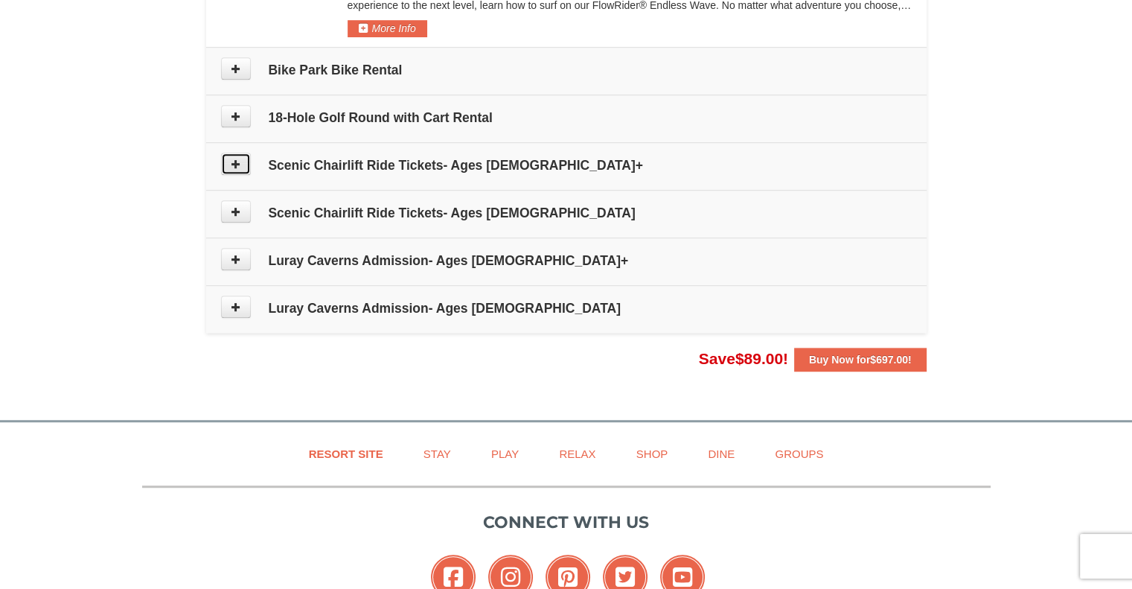
click at [234, 164] on icon at bounding box center [236, 163] width 10 height 10
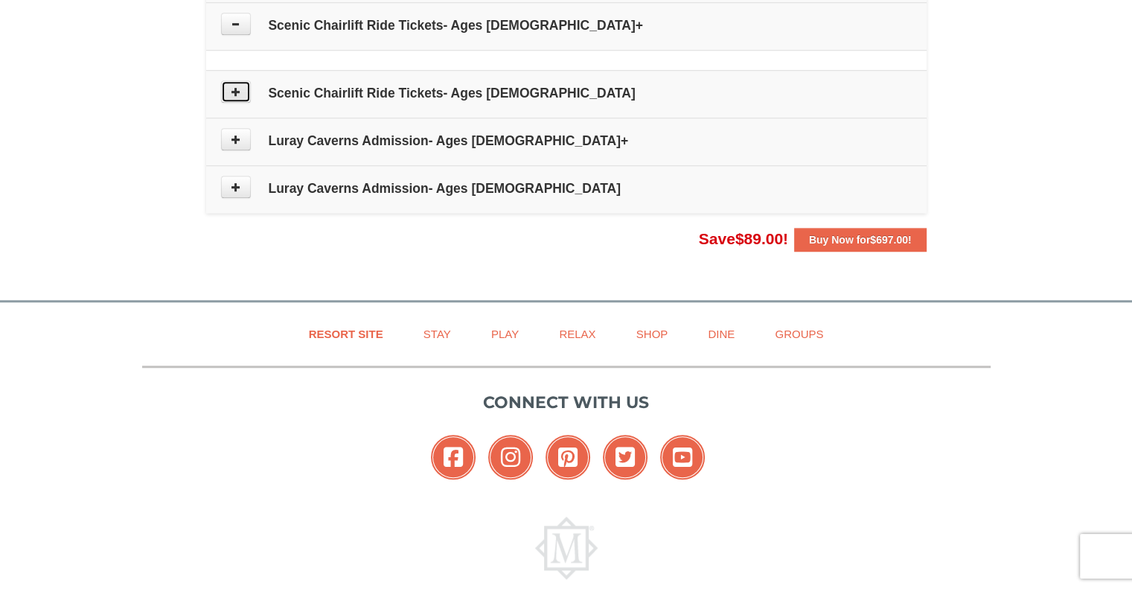
click at [236, 89] on icon at bounding box center [236, 91] width 10 height 10
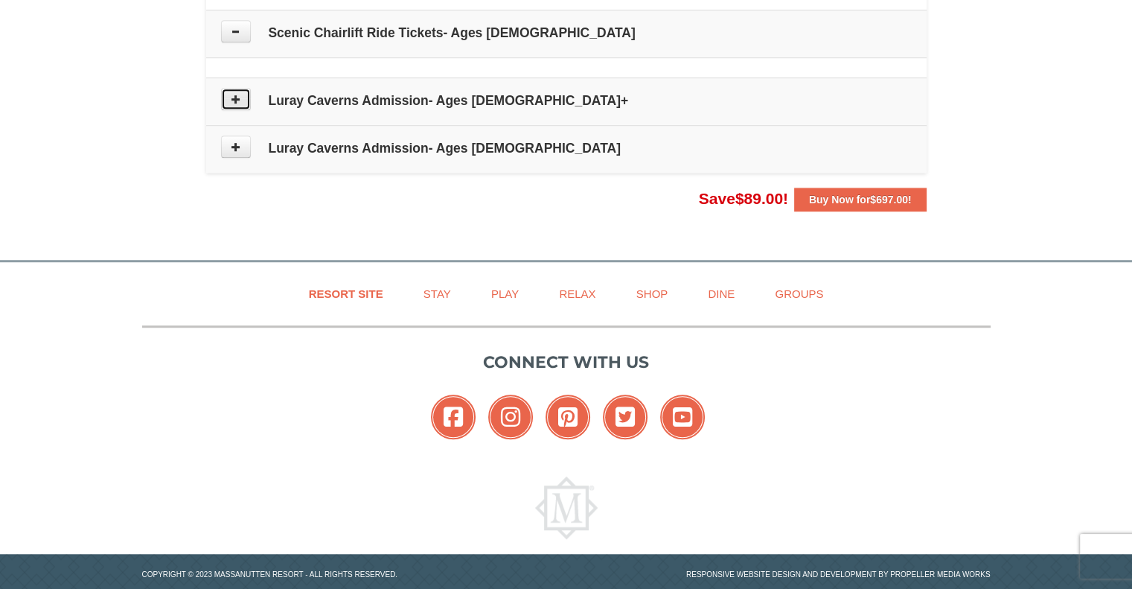
click at [232, 95] on icon at bounding box center [236, 99] width 10 height 10
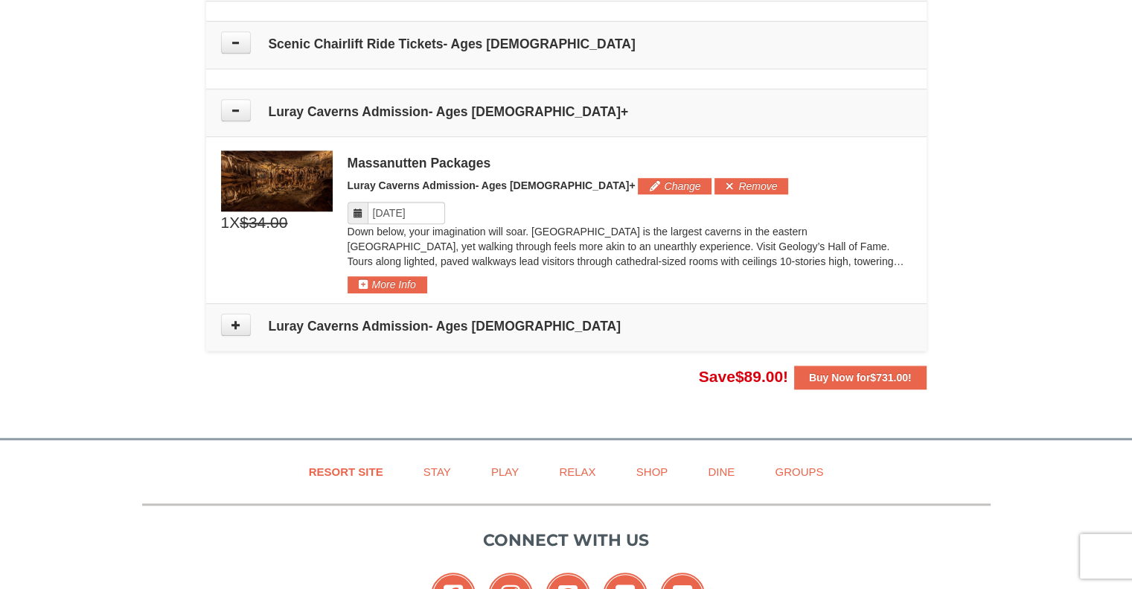
scroll to position [1129, 0]
click at [576, 174] on div "Massanutten Packages Luray Caverns Admission- Ages 13+ Change Add Remove Please…" at bounding box center [629, 222] width 564 height 143
click at [638, 179] on button "Change" at bounding box center [675, 187] width 74 height 16
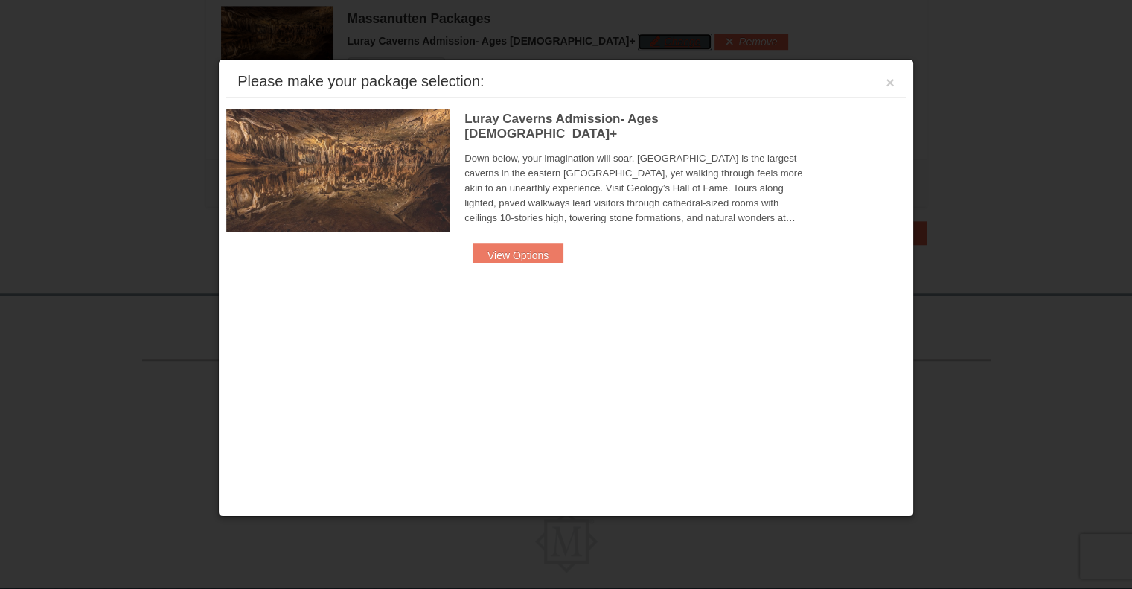
scroll to position [1277, 0]
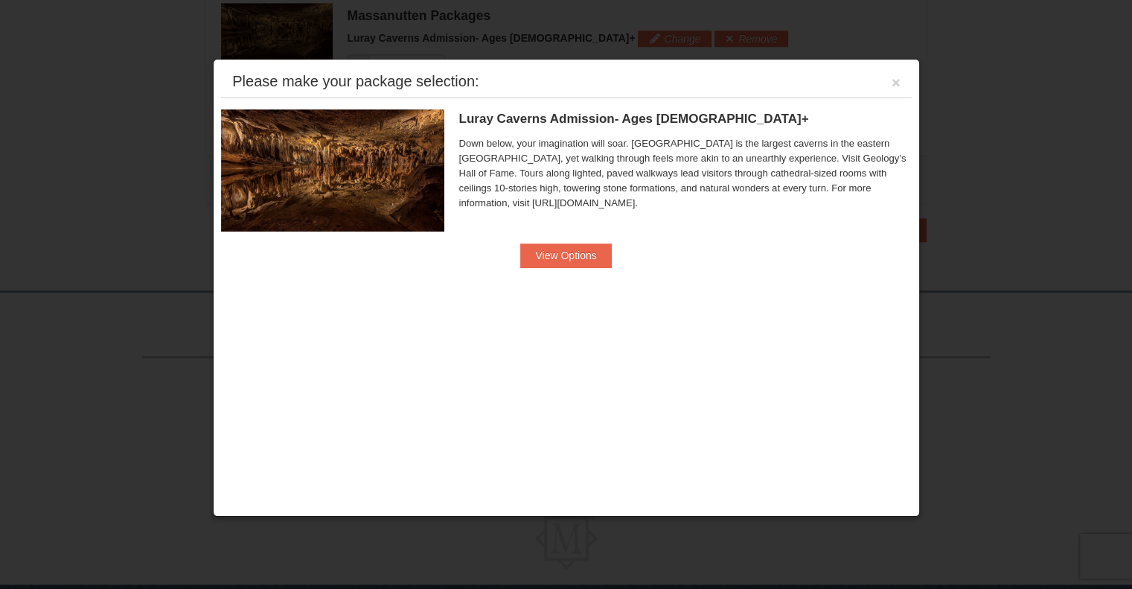
click at [584, 240] on div "Luray Caverns Admission- Ages 13+ Massanutten Packages Down below, your imagina…" at bounding box center [685, 176] width 452 height 134
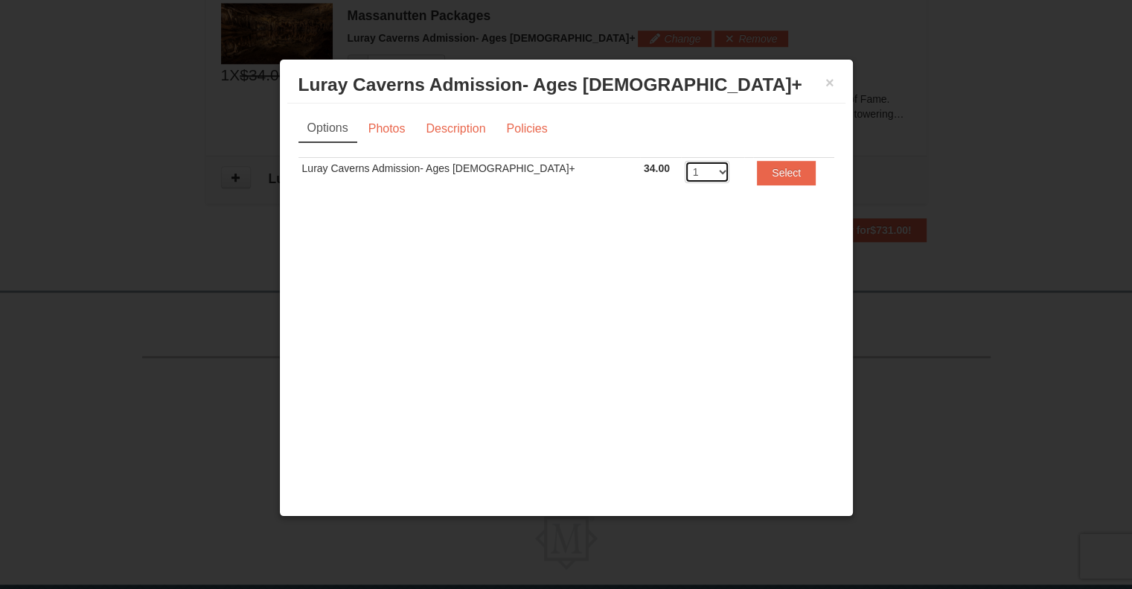
click at [684, 174] on select "1 2 3 4 5 6 7 8 9 10 11 12 13 14 15 16 17 18 19 20" at bounding box center [706, 172] width 45 height 22
select select "2"
click at [684, 161] on select "1 2 3 4 5 6 7 8 9 10 11 12 13 14 15 16 17 18 19 20" at bounding box center [706, 172] width 45 height 22
click at [757, 183] on button "Select" at bounding box center [786, 173] width 59 height 24
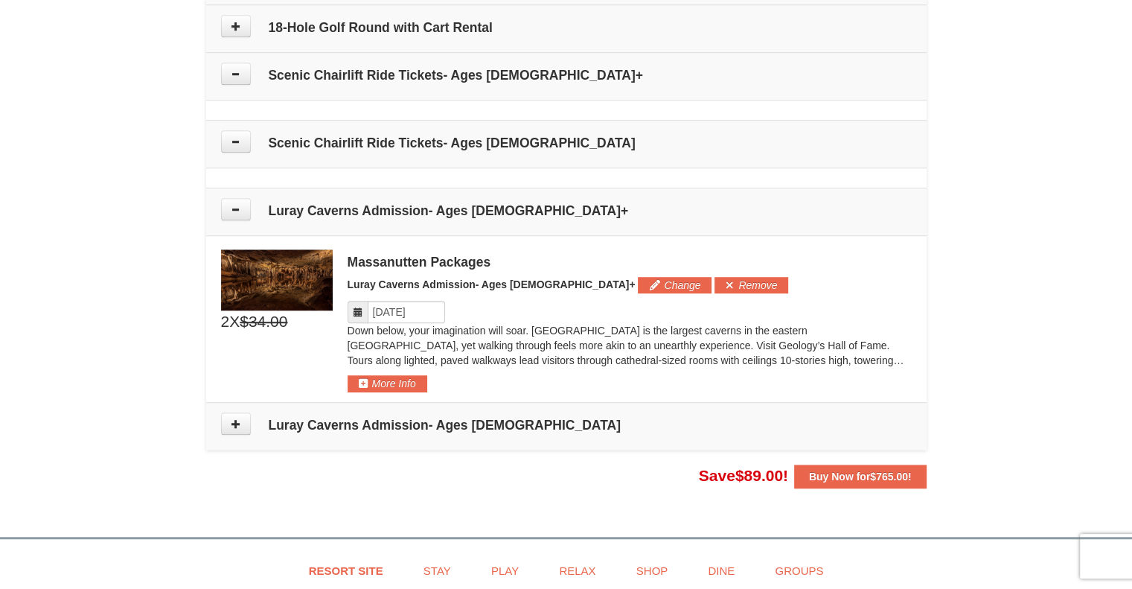
scroll to position [0, 0]
click at [863, 475] on strong "Buy Now for $765.00 !" at bounding box center [860, 476] width 103 height 12
click at [843, 470] on strong "Buy Now for $765.00 !" at bounding box center [860, 476] width 103 height 12
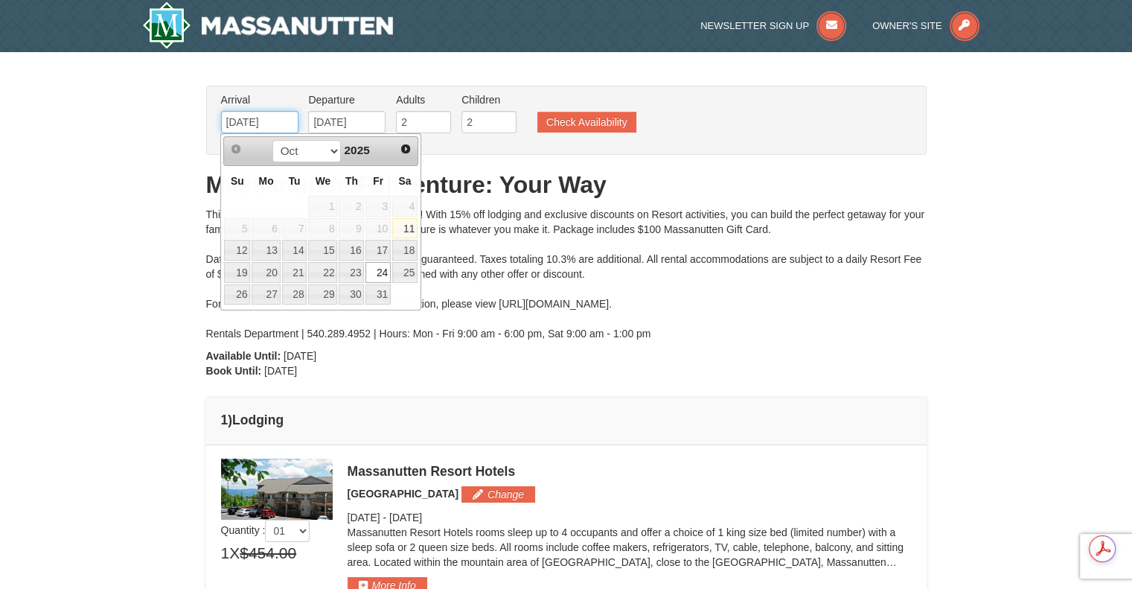
click at [273, 124] on input "[DATE]" at bounding box center [259, 122] width 77 height 22
click at [410, 145] on span "Next" at bounding box center [406, 149] width 12 height 12
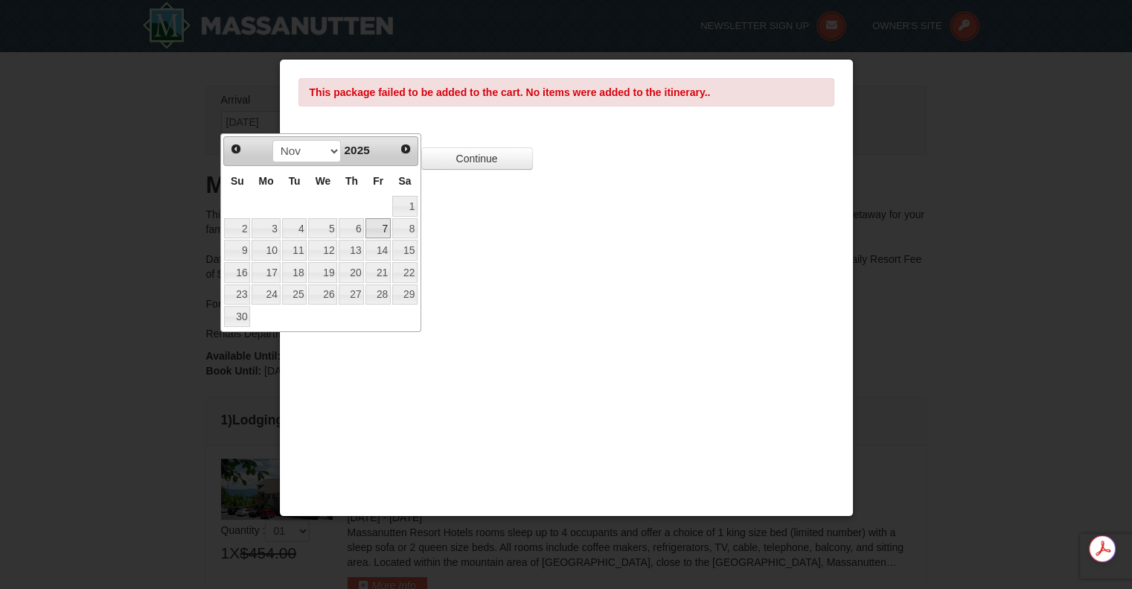
click at [383, 225] on link "7" at bounding box center [377, 228] width 25 height 21
type input "[DATE]"
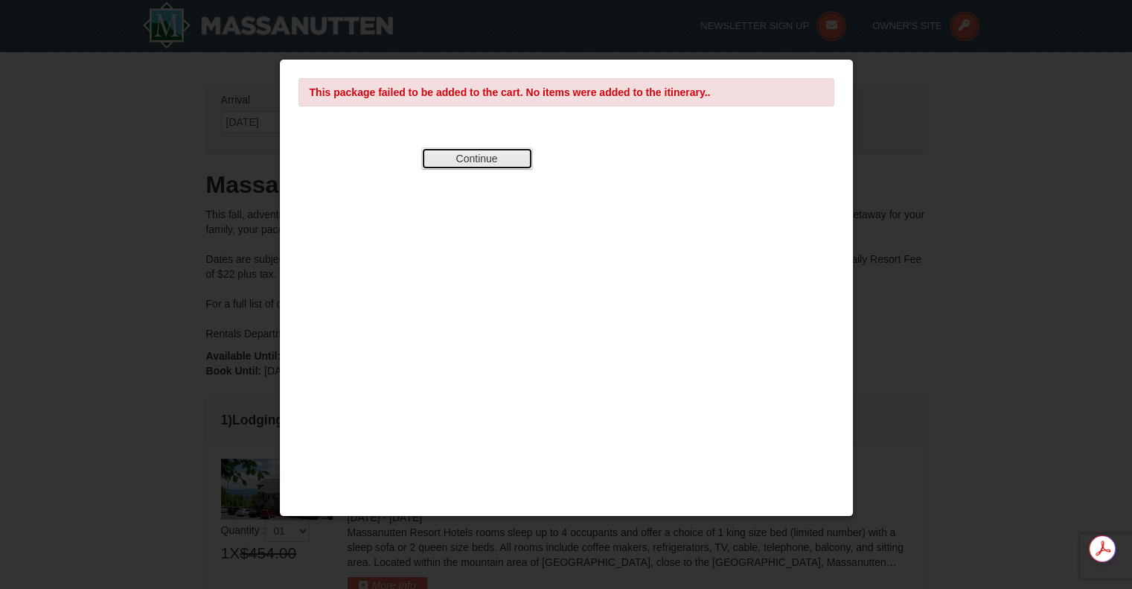
click at [494, 153] on button "Continue" at bounding box center [477, 158] width 112 height 22
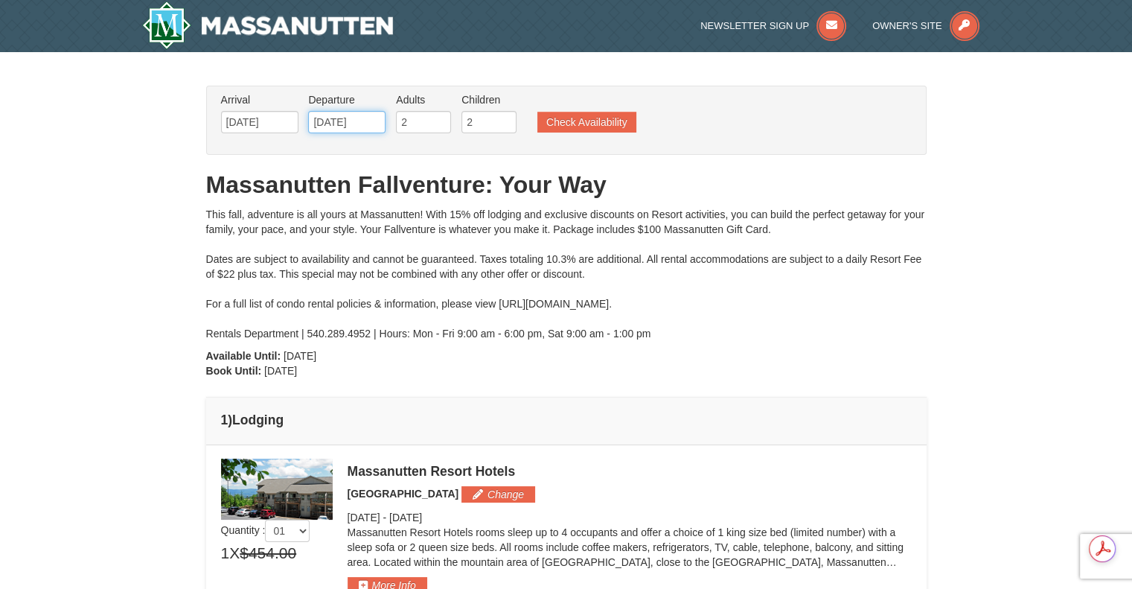
click at [373, 114] on input "[DATE]" at bounding box center [346, 122] width 77 height 22
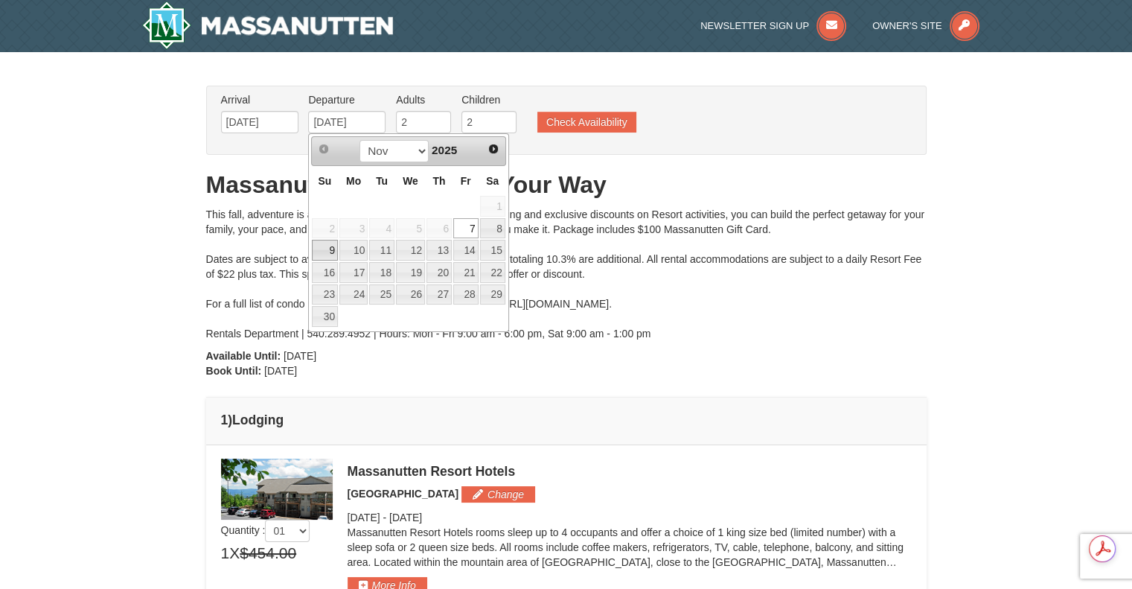
click at [324, 251] on link "9" at bounding box center [325, 250] width 26 height 21
type input "[DATE]"
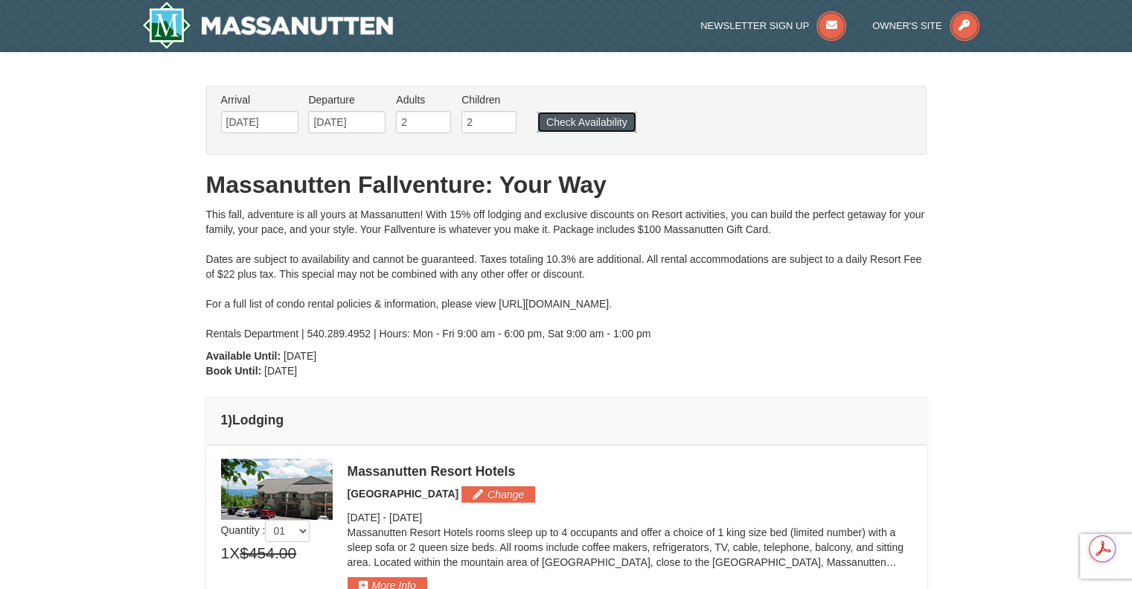
click at [619, 127] on button "Check Availability" at bounding box center [586, 122] width 99 height 21
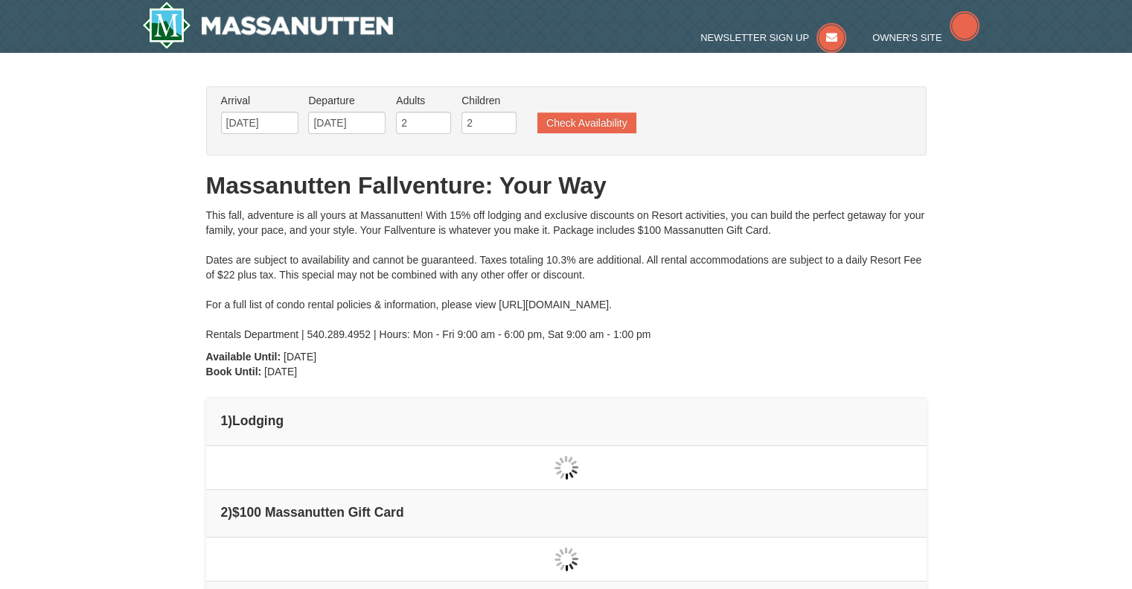
type input "[DATE]"
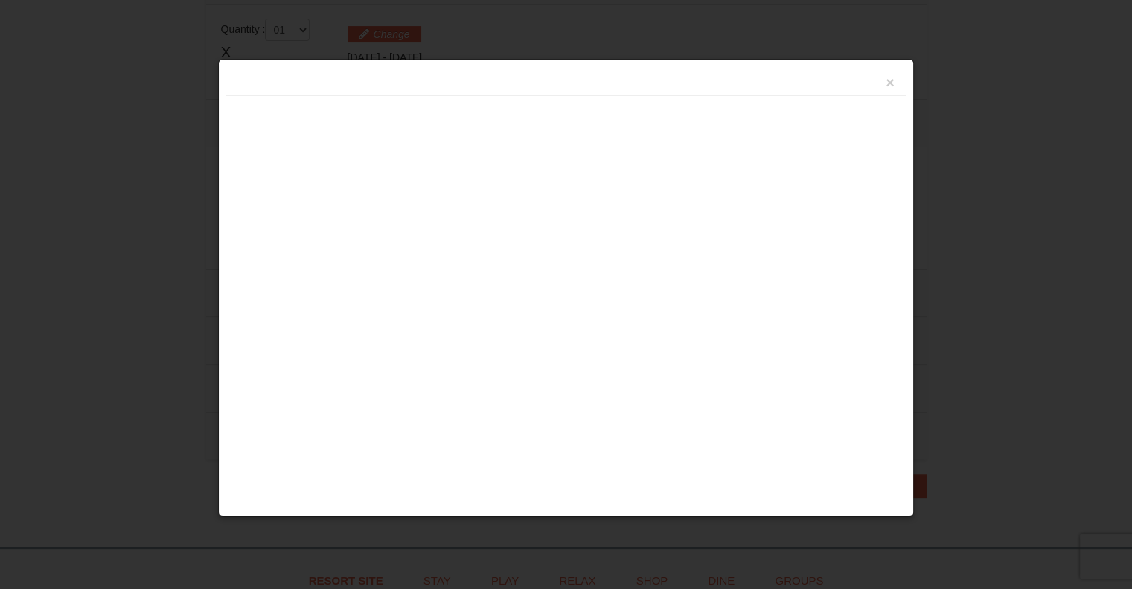
scroll to position [455, 0]
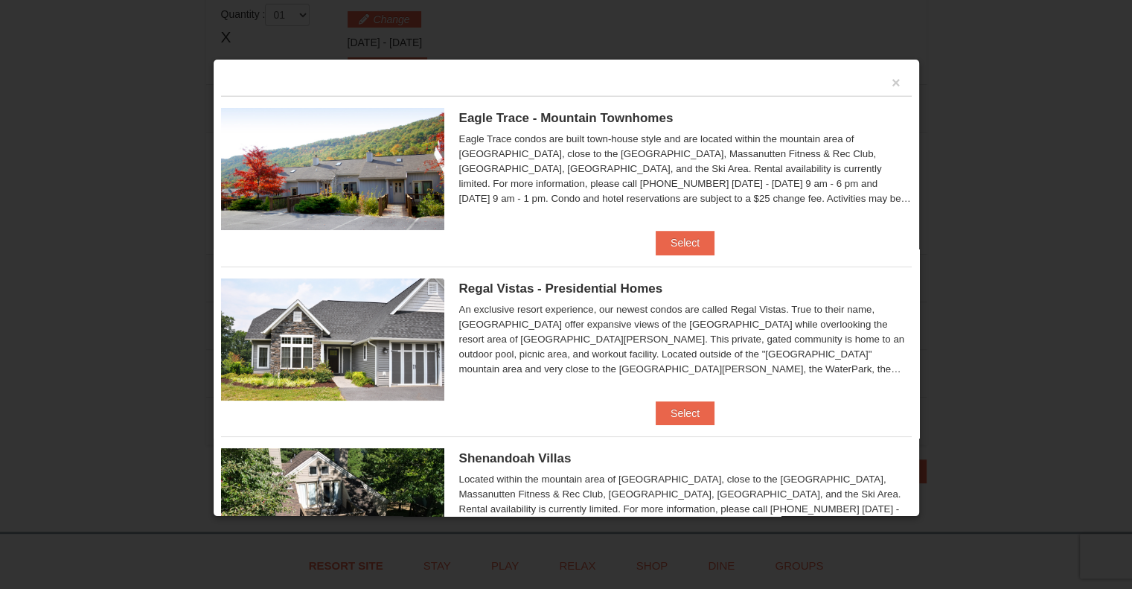
click at [684, 226] on div "Eagle Trace - Mountain Townhomes Eagle Trace One Bedroom Townhouse with Full Ki…" at bounding box center [566, 163] width 690 height 135
click at [684, 237] on button "Select" at bounding box center [684, 243] width 59 height 24
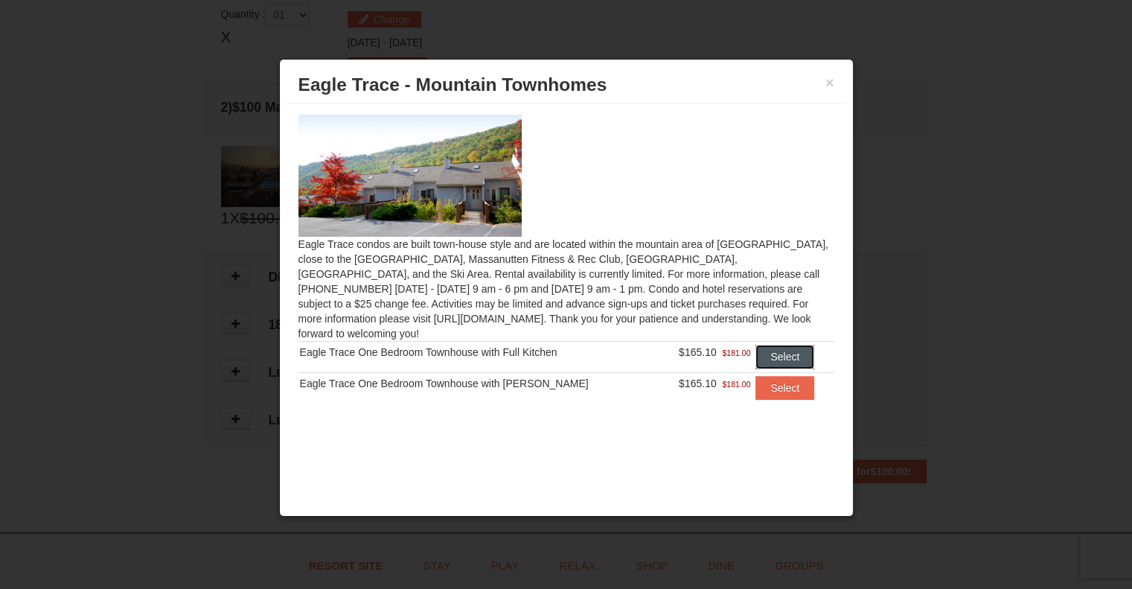
click at [795, 344] on button "Select" at bounding box center [784, 356] width 59 height 24
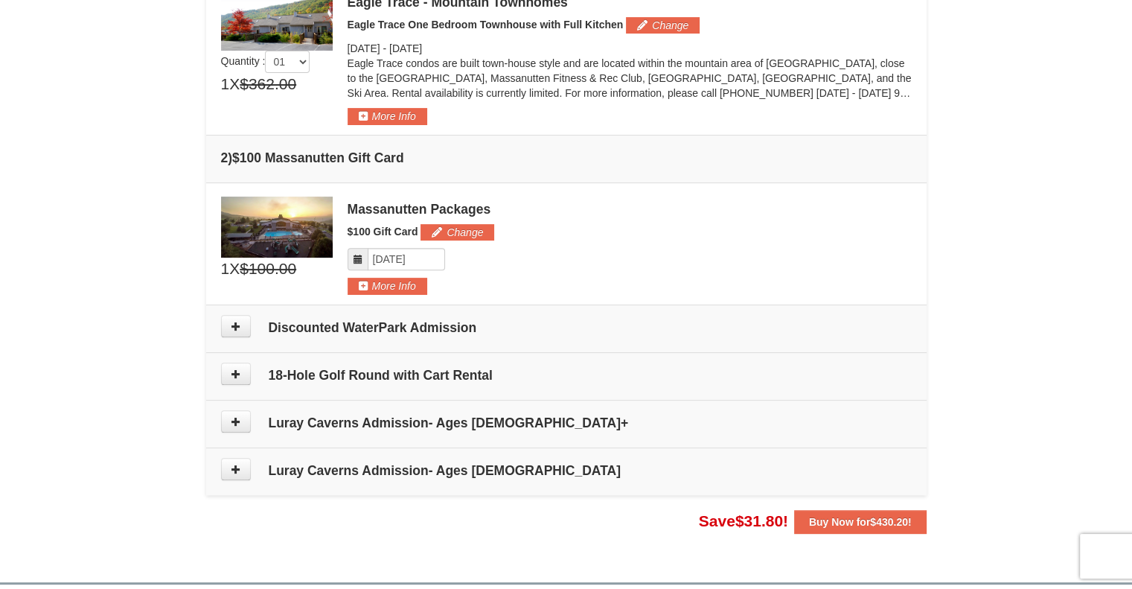
scroll to position [470, 0]
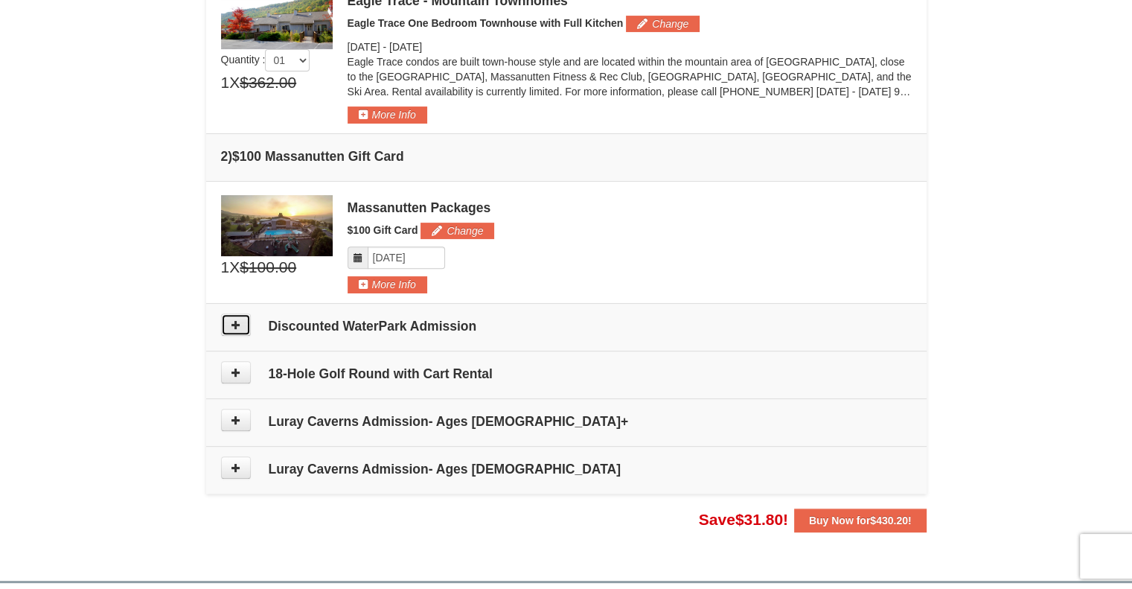
click at [235, 323] on icon at bounding box center [236, 324] width 10 height 10
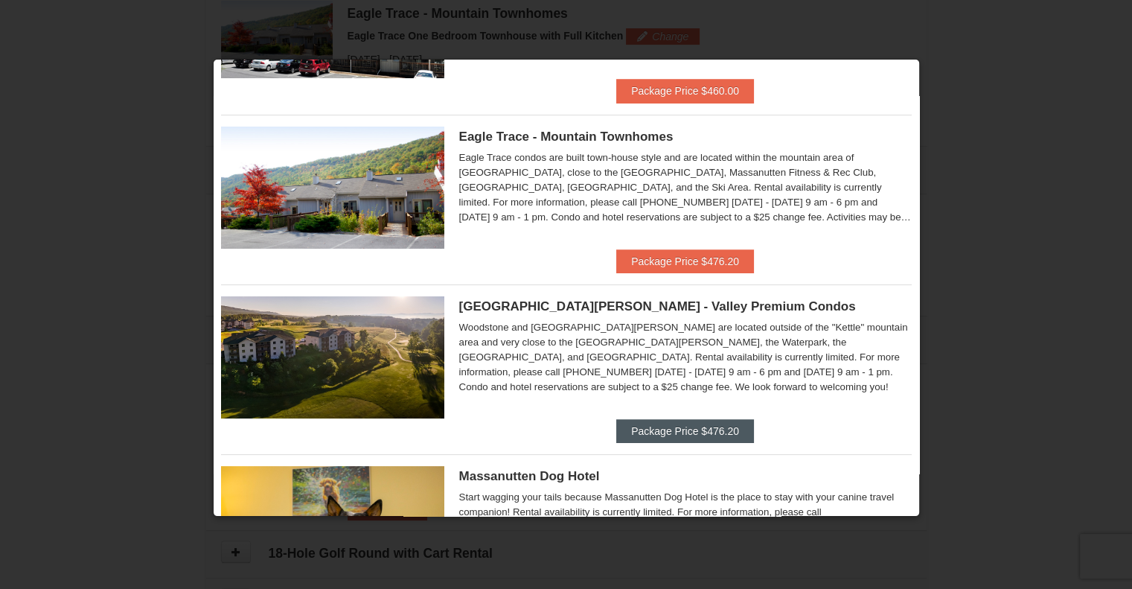
scroll to position [0, 0]
click at [707, 419] on button "Package Price $476.20" at bounding box center [685, 431] width 138 height 24
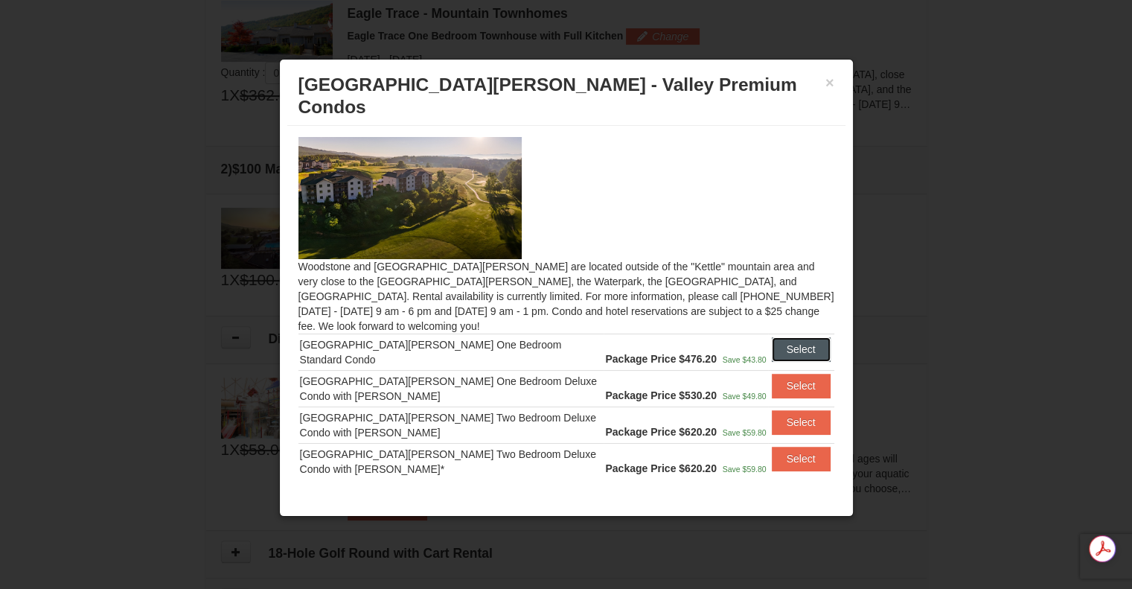
click at [801, 337] on button "Select" at bounding box center [801, 349] width 59 height 24
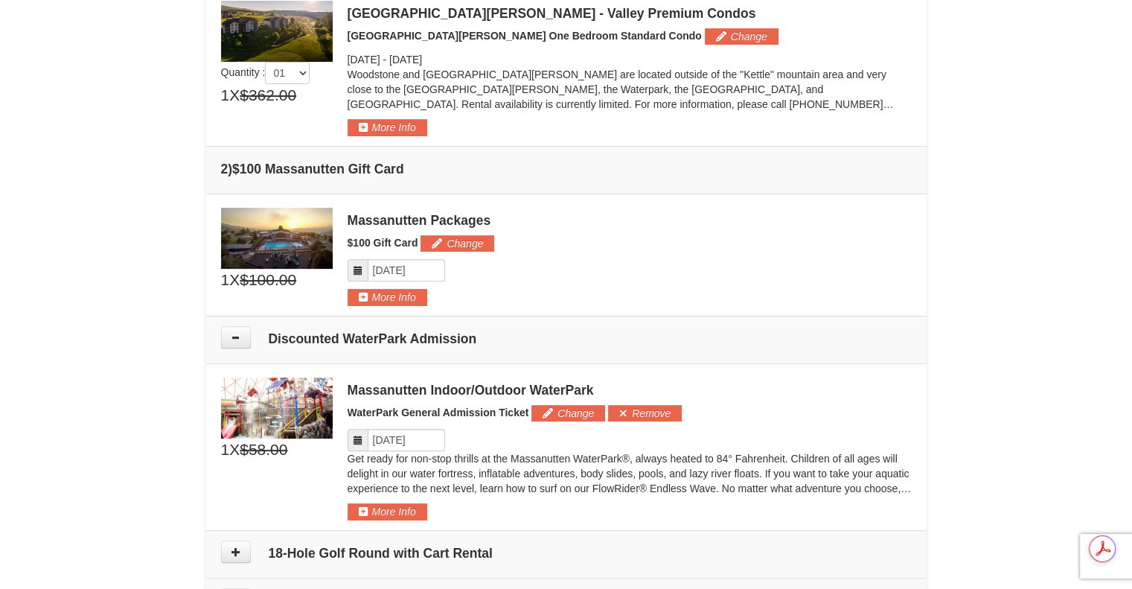
click at [801, 327] on body "Browser Not Supported We notice you are using a browser which will not provide …" at bounding box center [566, 329] width 1132 height 1574
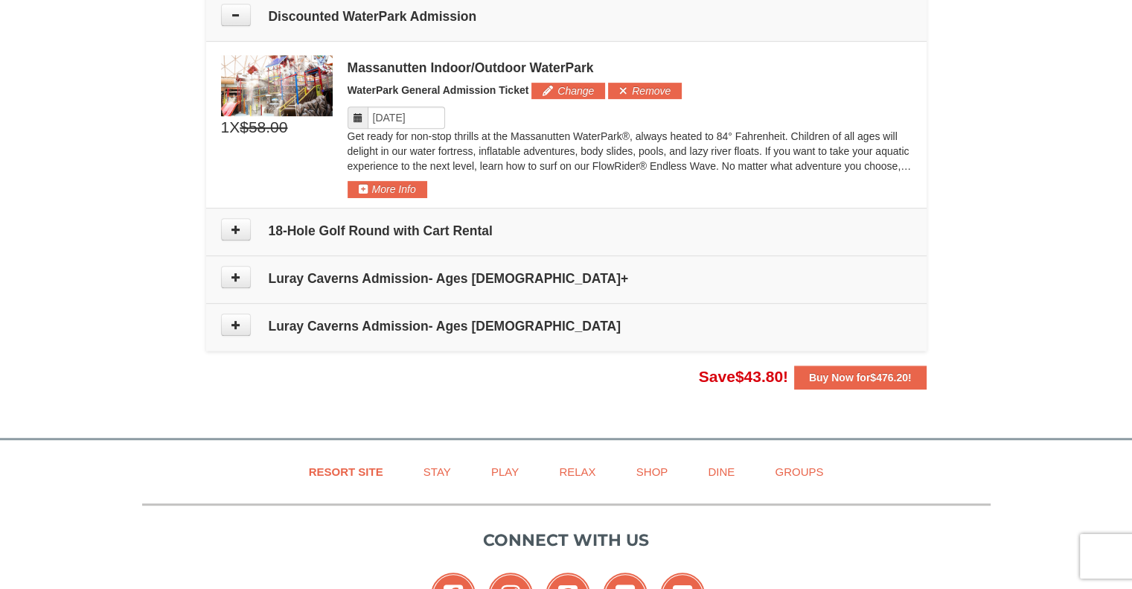
scroll to position [780, 0]
click at [569, 92] on button "Change" at bounding box center [568, 90] width 74 height 16
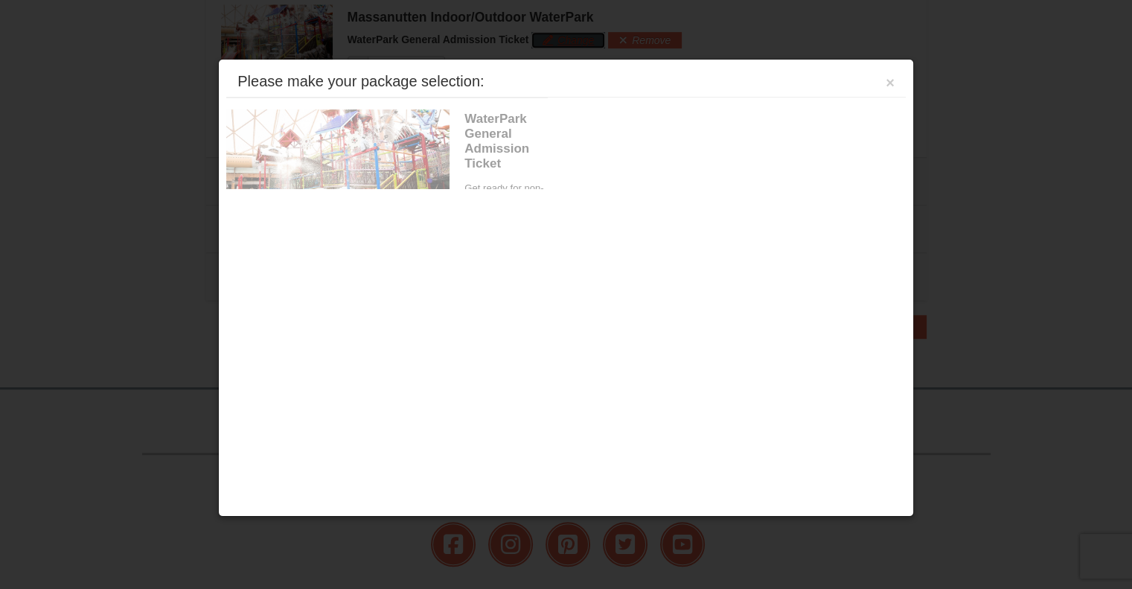
scroll to position [833, 0]
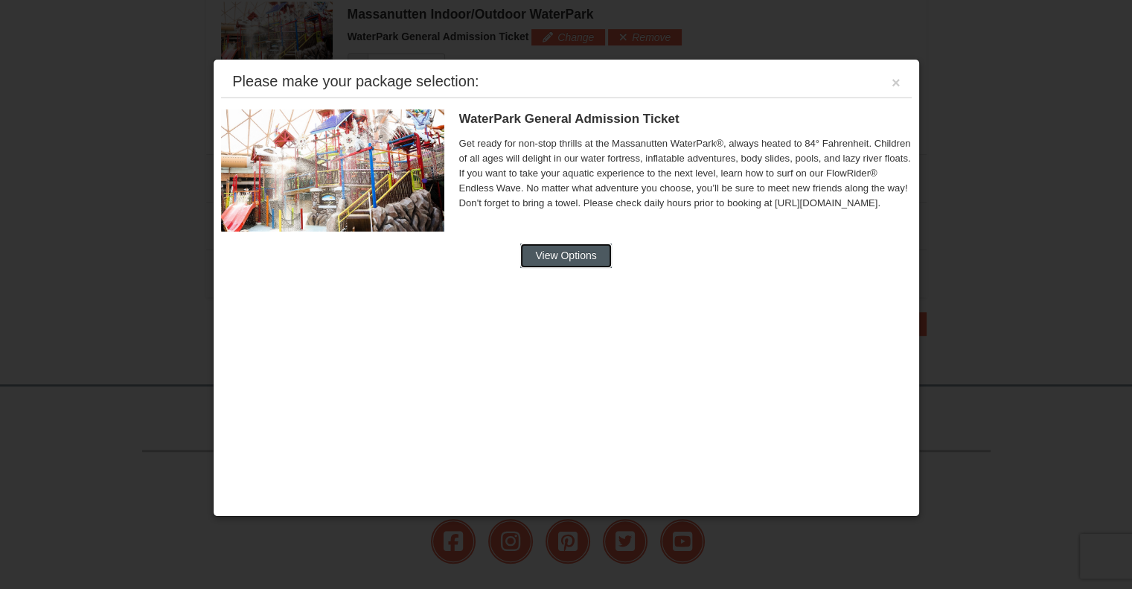
click at [542, 260] on button "View Options" at bounding box center [565, 255] width 91 height 24
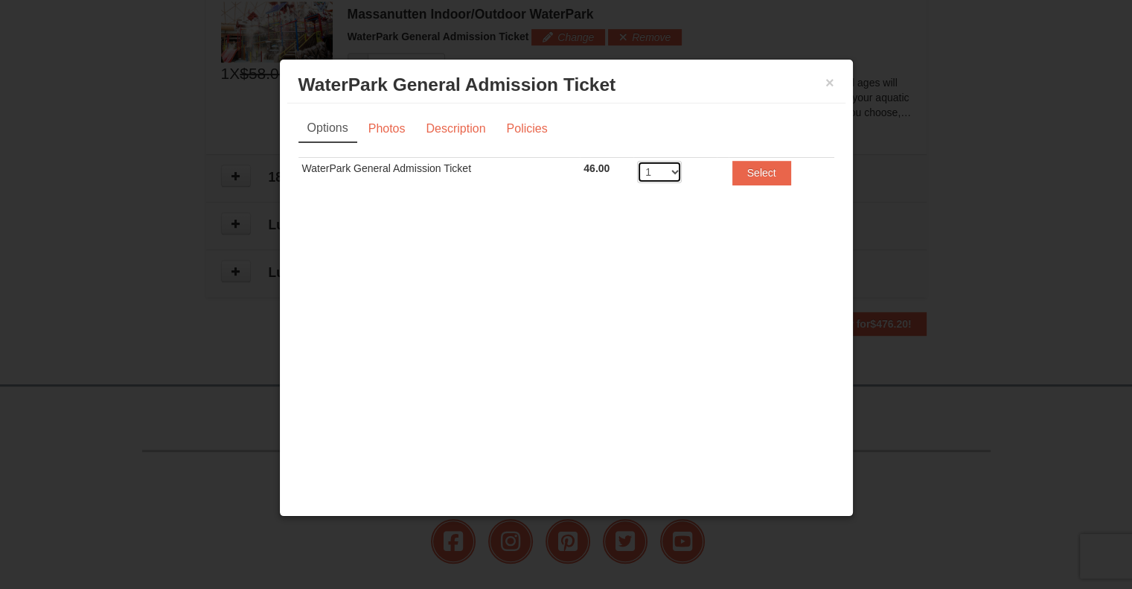
click at [679, 169] on select "1 2 3 4 5 6 7 8" at bounding box center [659, 172] width 45 height 22
select select "4"
click at [637, 161] on select "1 2 3 4 5 6 7 8" at bounding box center [659, 172] width 45 height 22
click at [778, 158] on td "Select" at bounding box center [781, 176] width 106 height 36
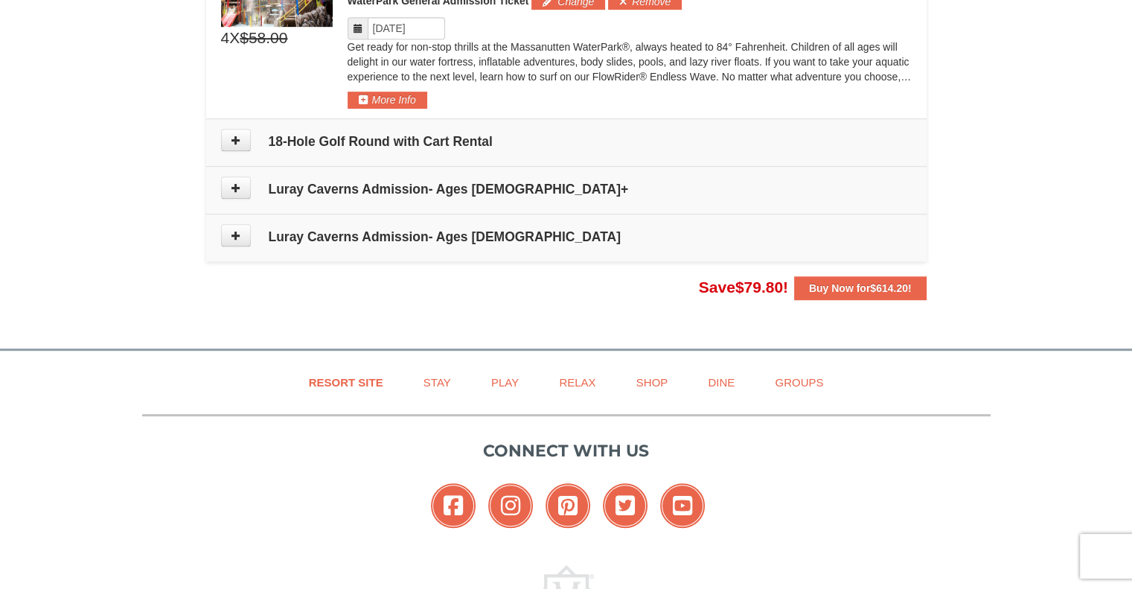
scroll to position [869, 0]
click at [237, 176] on button at bounding box center [236, 187] width 30 height 22
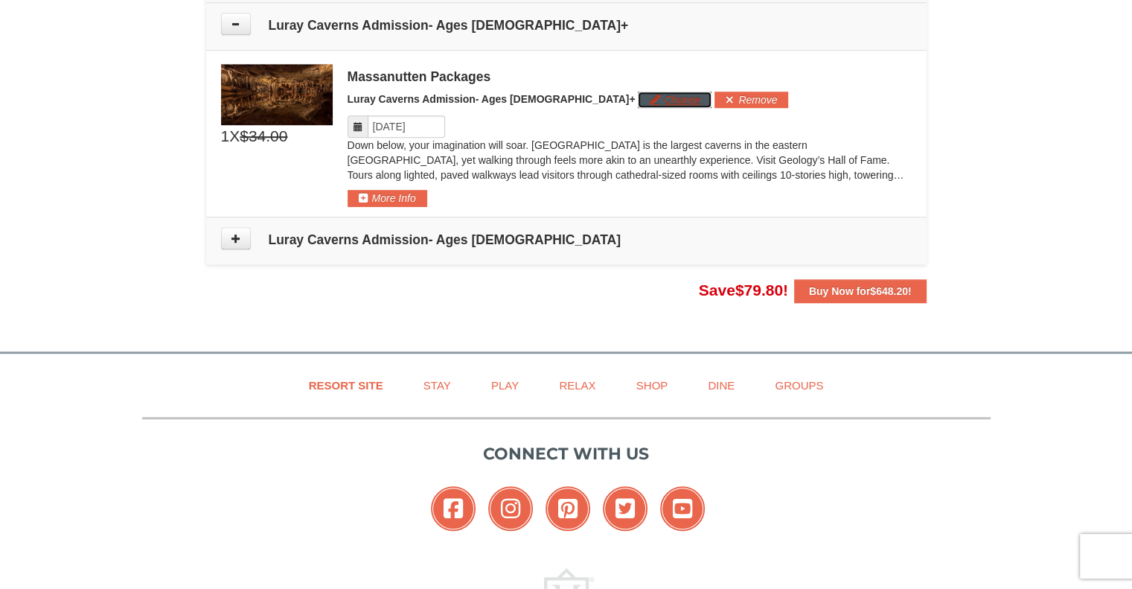
click at [638, 97] on button "Change" at bounding box center [675, 100] width 74 height 16
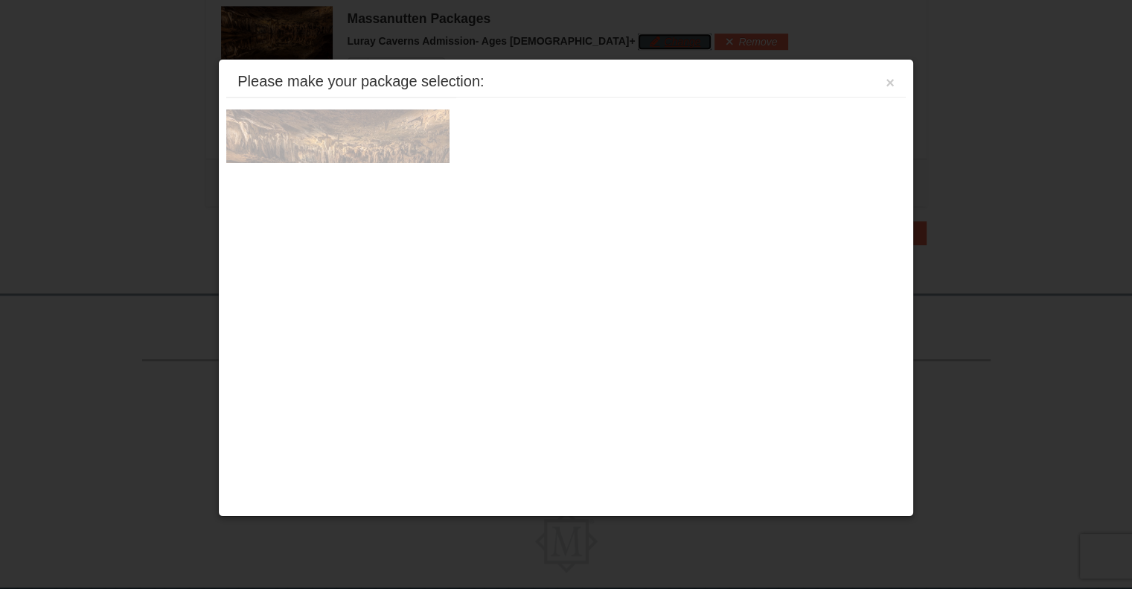
scroll to position [1094, 0]
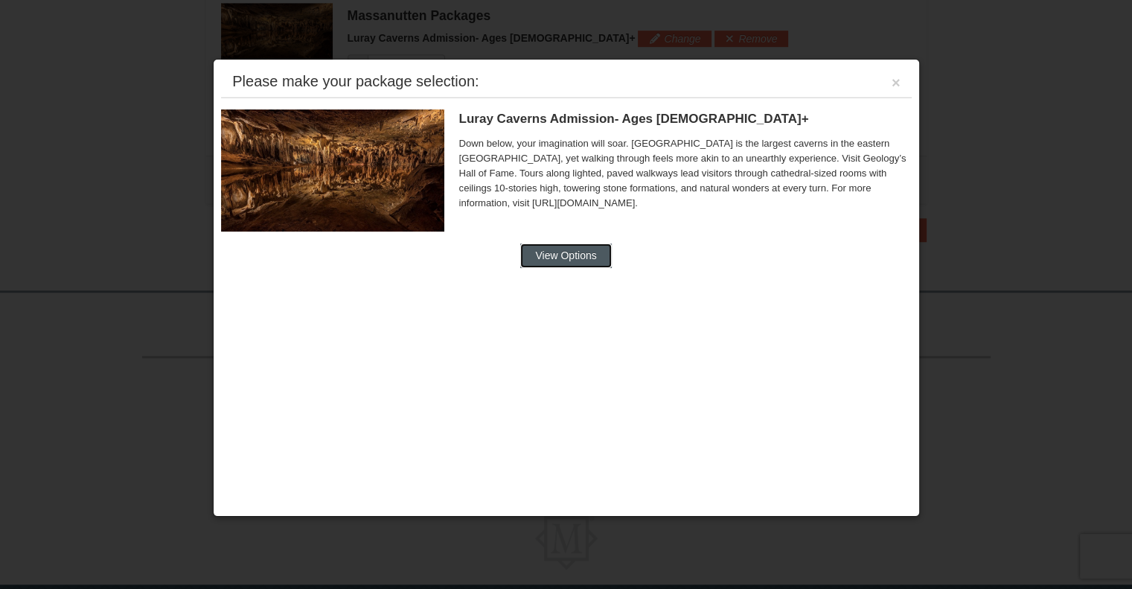
click at [590, 254] on button "View Options" at bounding box center [565, 255] width 91 height 24
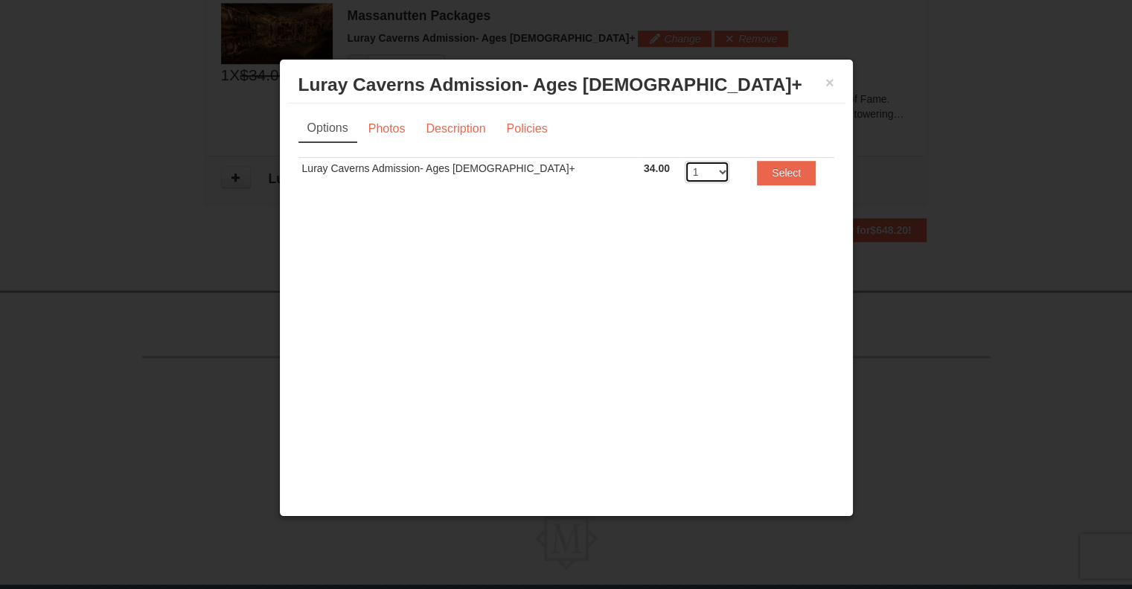
click at [684, 176] on select "1 2 3 4 5 6 7 8 9 10 11 12 13 14 15 16 17 18 19 20" at bounding box center [706, 172] width 45 height 22
select select "2"
click at [684, 161] on select "1 2 3 4 5 6 7 8 9 10 11 12 13 14 15 16 17 18 19 20" at bounding box center [706, 172] width 45 height 22
click at [762, 162] on button "Select" at bounding box center [786, 173] width 59 height 24
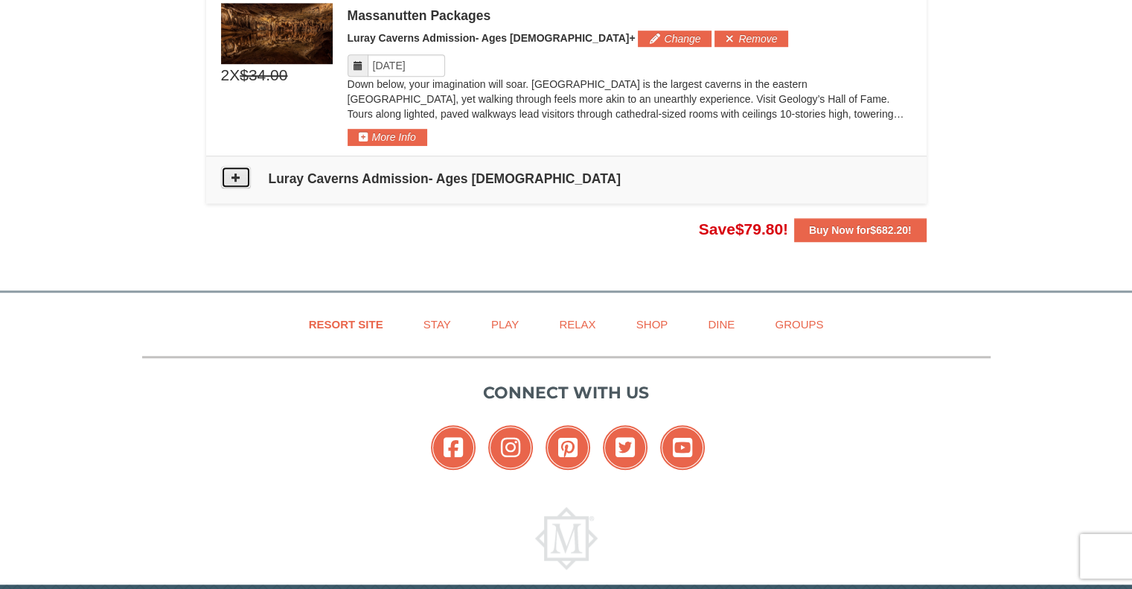
click at [230, 179] on button at bounding box center [236, 177] width 30 height 22
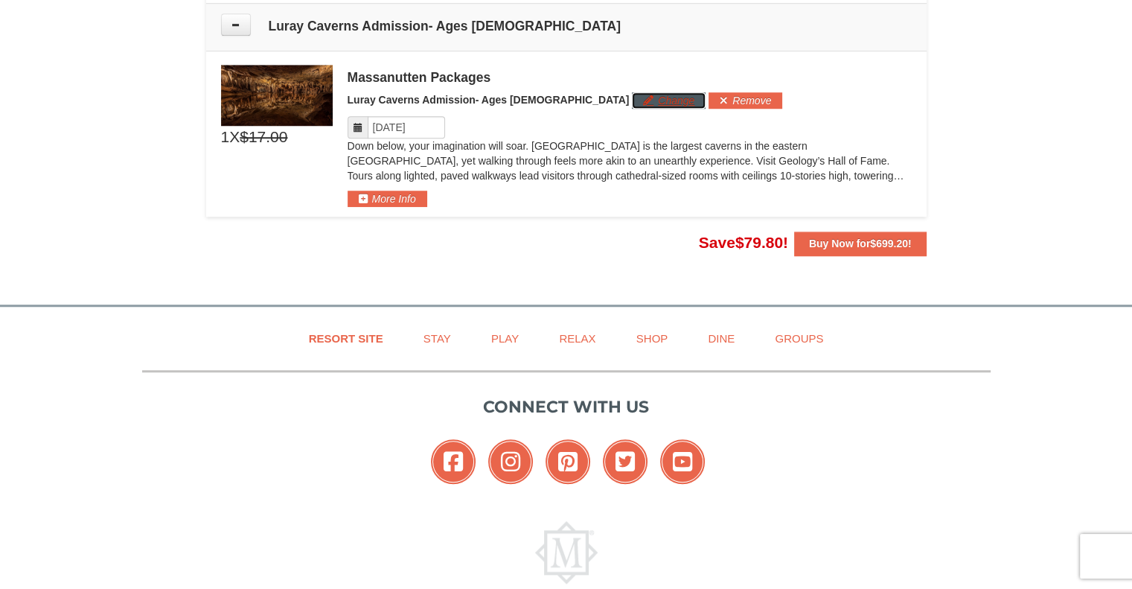
click at [632, 92] on button "Change" at bounding box center [669, 100] width 74 height 16
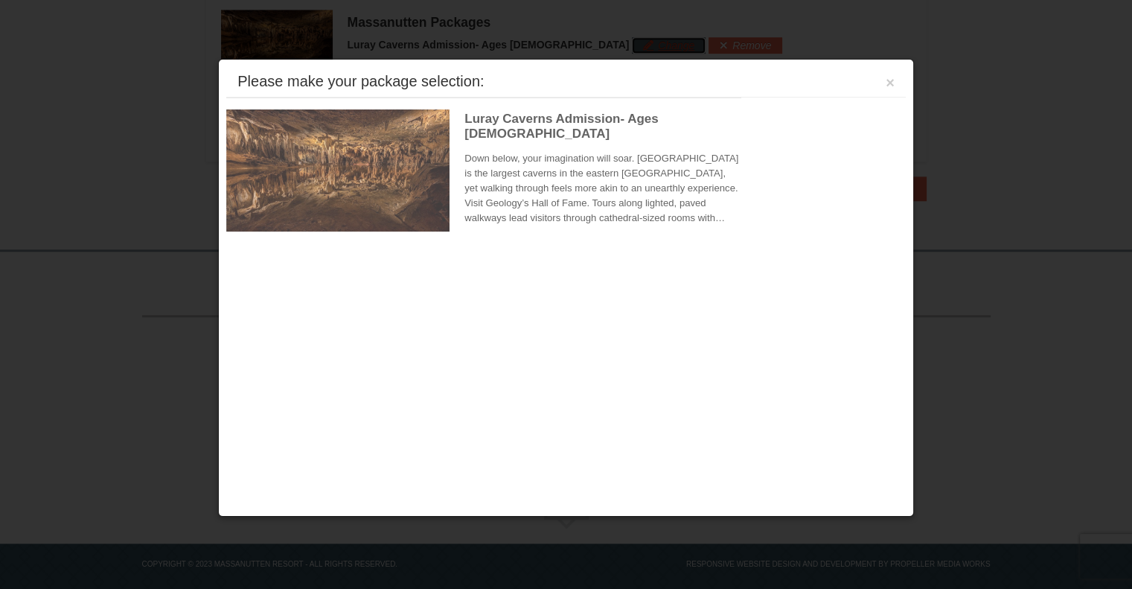
scroll to position [1307, 0]
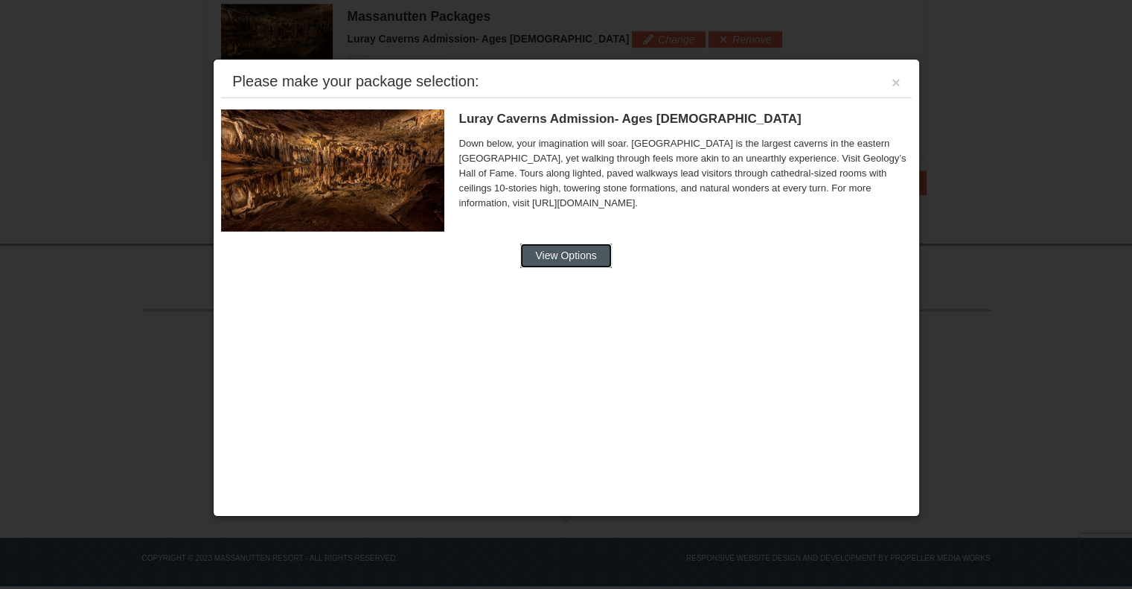
click at [570, 249] on button "View Options" at bounding box center [565, 255] width 91 height 24
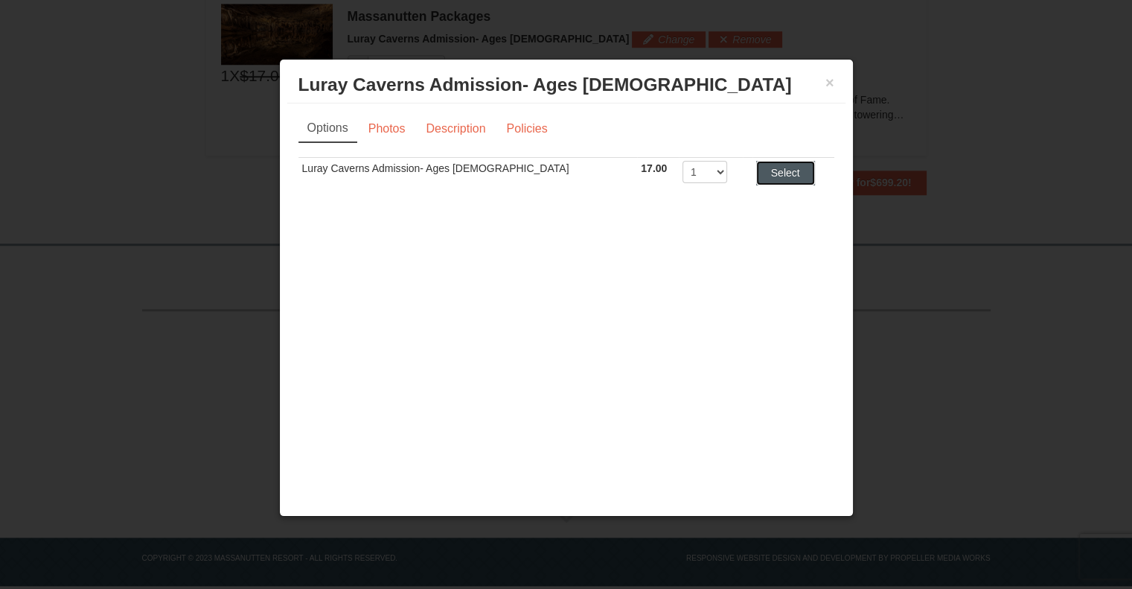
click at [782, 172] on button "Select" at bounding box center [785, 173] width 59 height 24
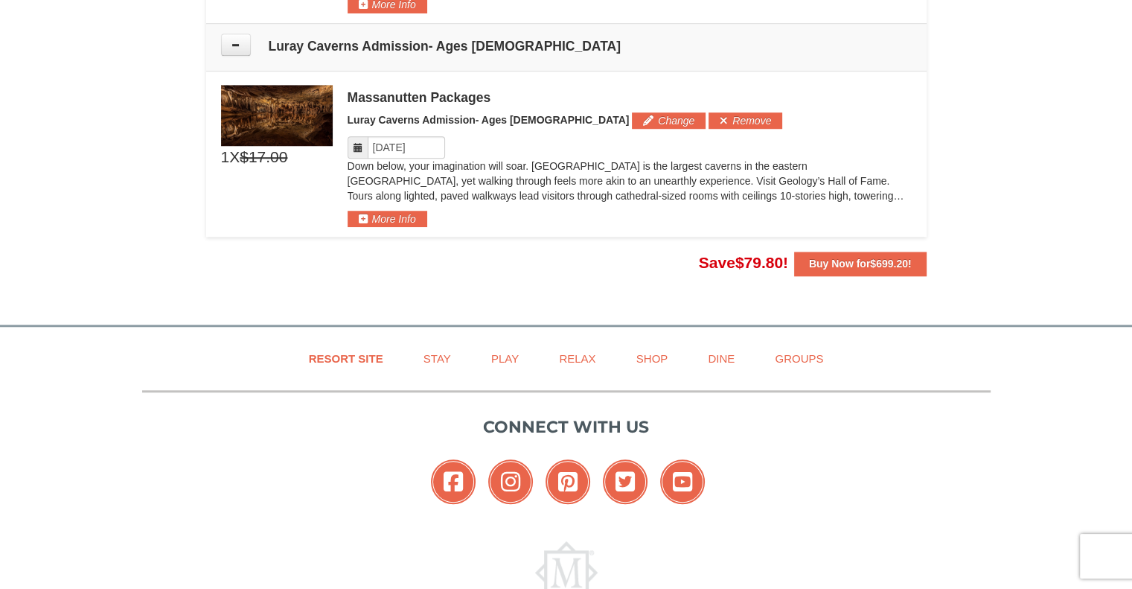
scroll to position [1220, 0]
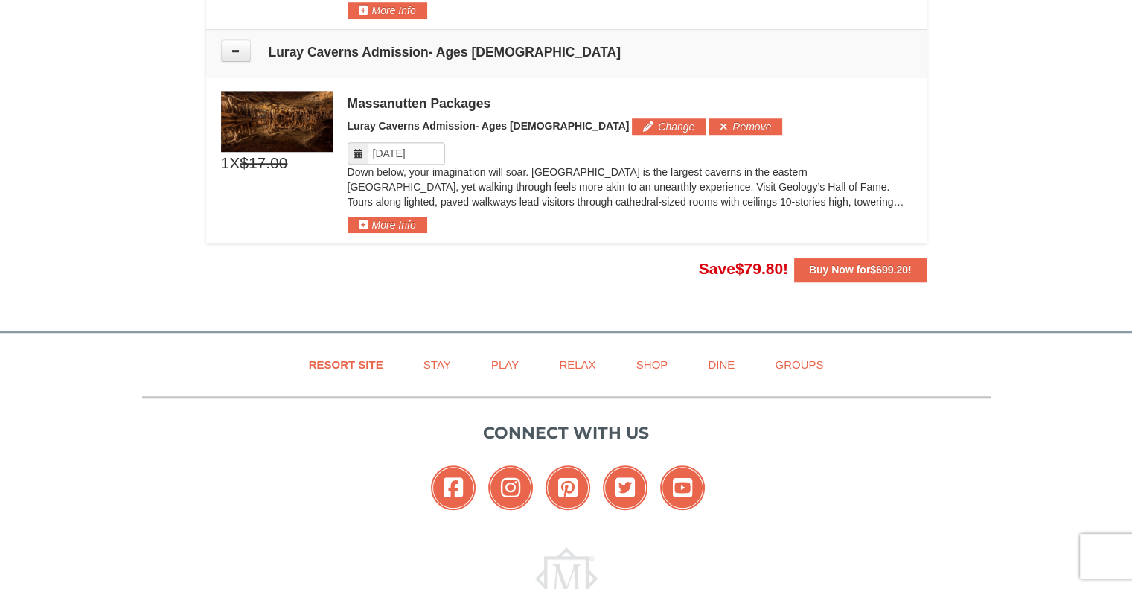
click at [825, 263] on strong "Buy Now for $699.20 !" at bounding box center [860, 269] width 103 height 12
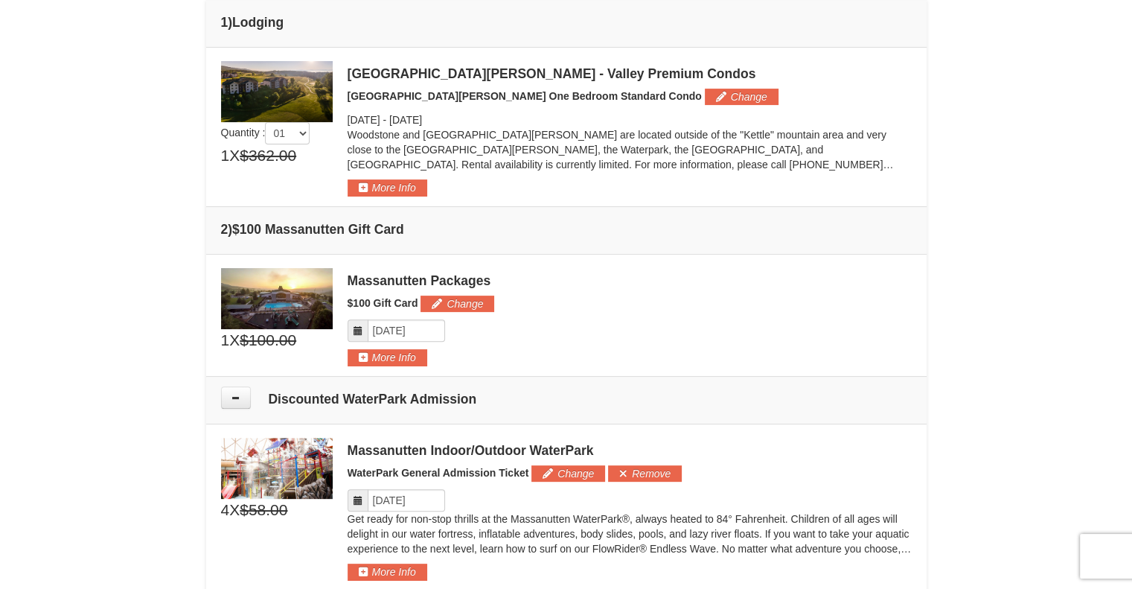
scroll to position [397, 0]
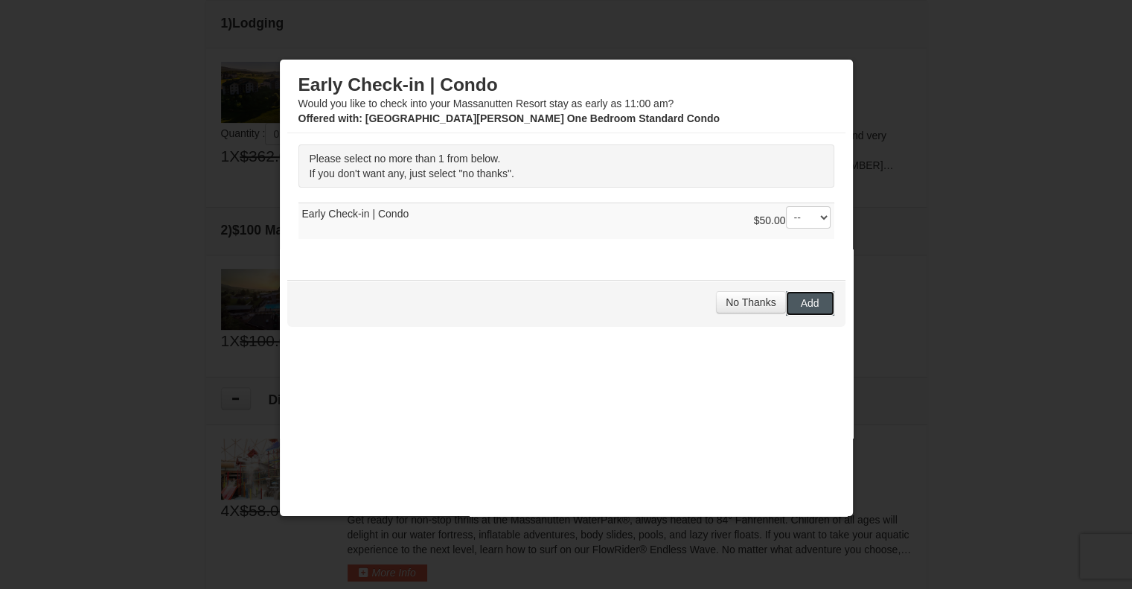
click at [801, 306] on span "Add" at bounding box center [810, 303] width 19 height 12
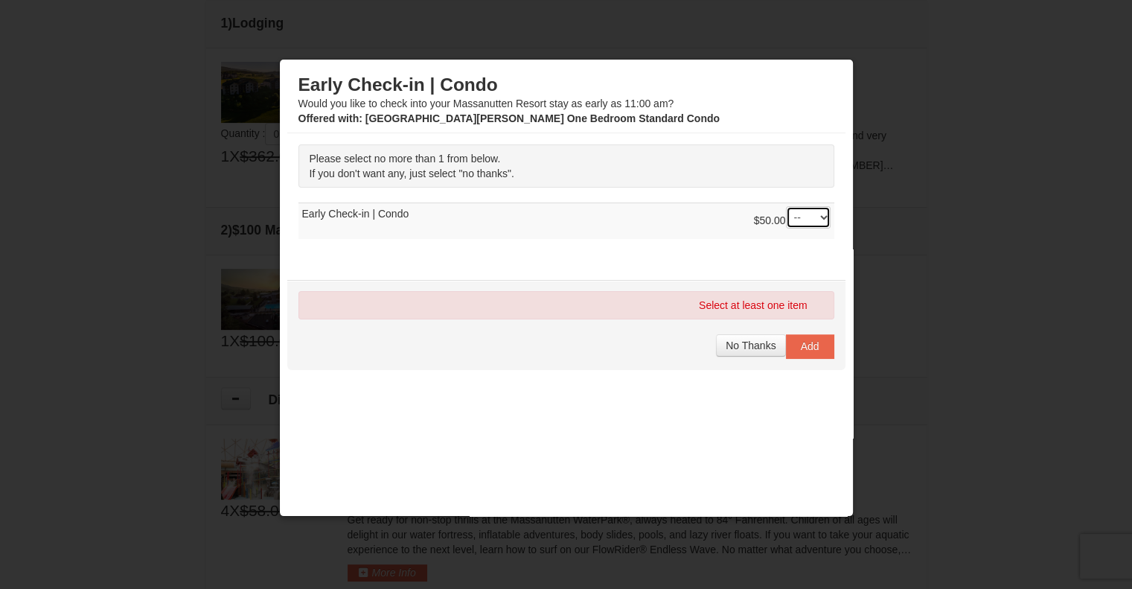
click at [801, 226] on select "-- 01" at bounding box center [808, 217] width 45 height 22
select select "1"
click at [786, 206] on select "-- 01" at bounding box center [808, 217] width 45 height 22
click at [801, 350] on span "Add" at bounding box center [810, 346] width 19 height 12
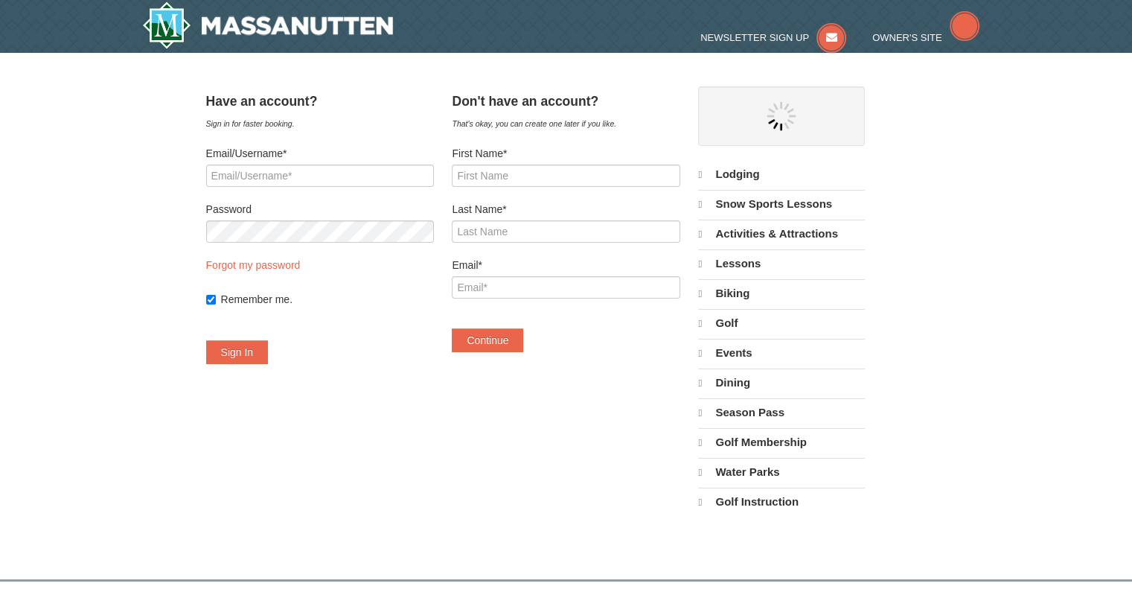
select select "10"
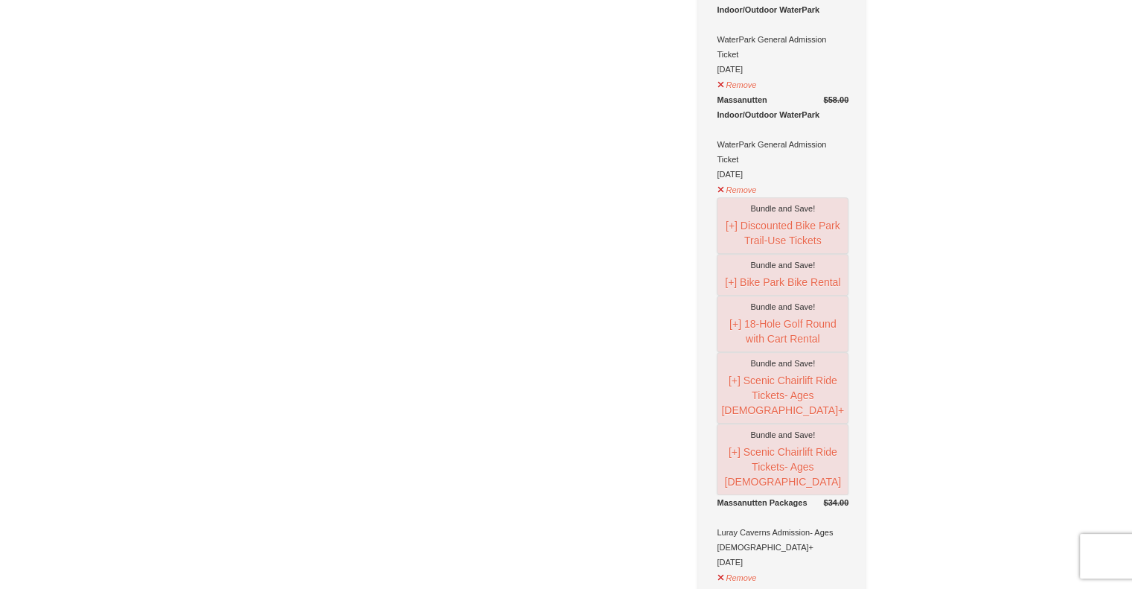
scroll to position [1054, 0]
click at [804, 369] on button "[+] Scenic Chairlift Ride Tickets- Ages [DEMOGRAPHIC_DATA]+" at bounding box center [782, 393] width 124 height 49
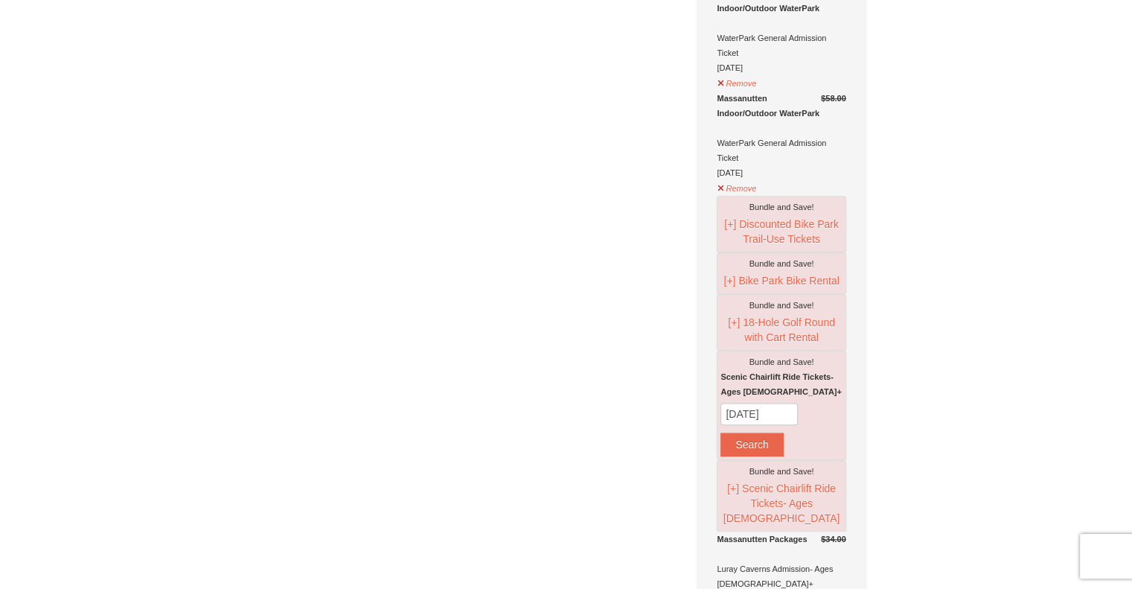
scroll to position [0, 0]
click at [783, 432] on button "Search" at bounding box center [751, 444] width 62 height 24
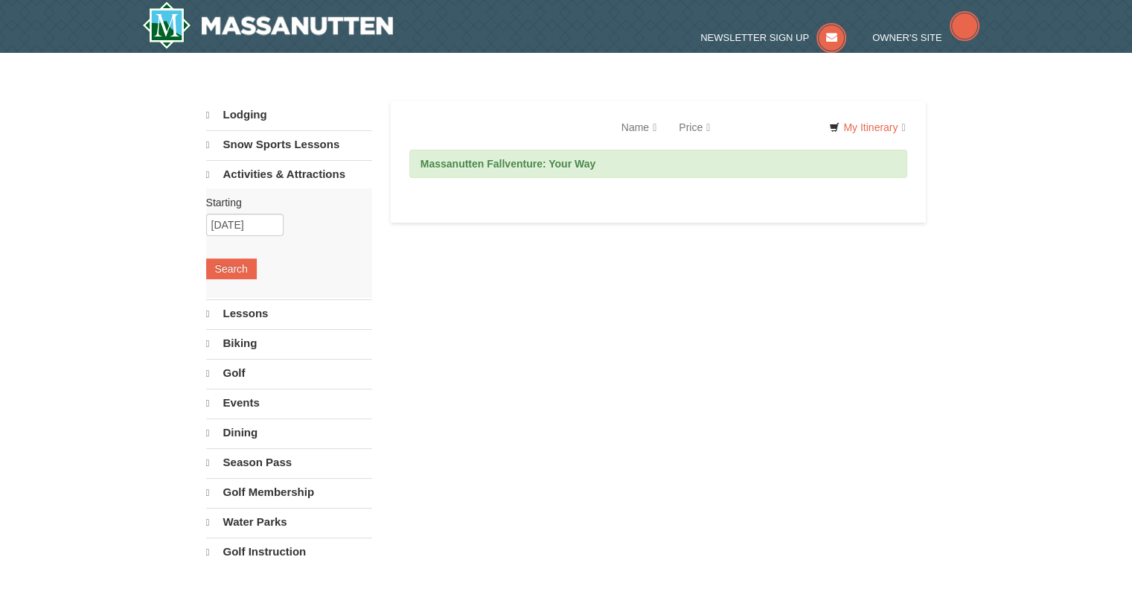
select select "10"
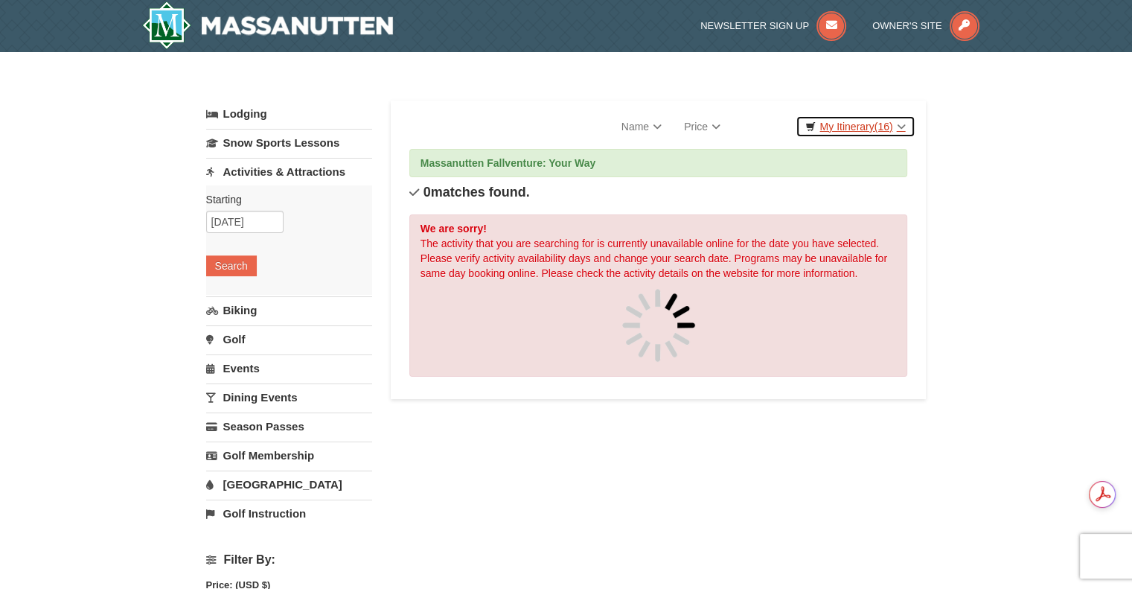
click at [857, 121] on link "My Itinerary (16)" at bounding box center [854, 126] width 119 height 22
